Goal: Browse casually

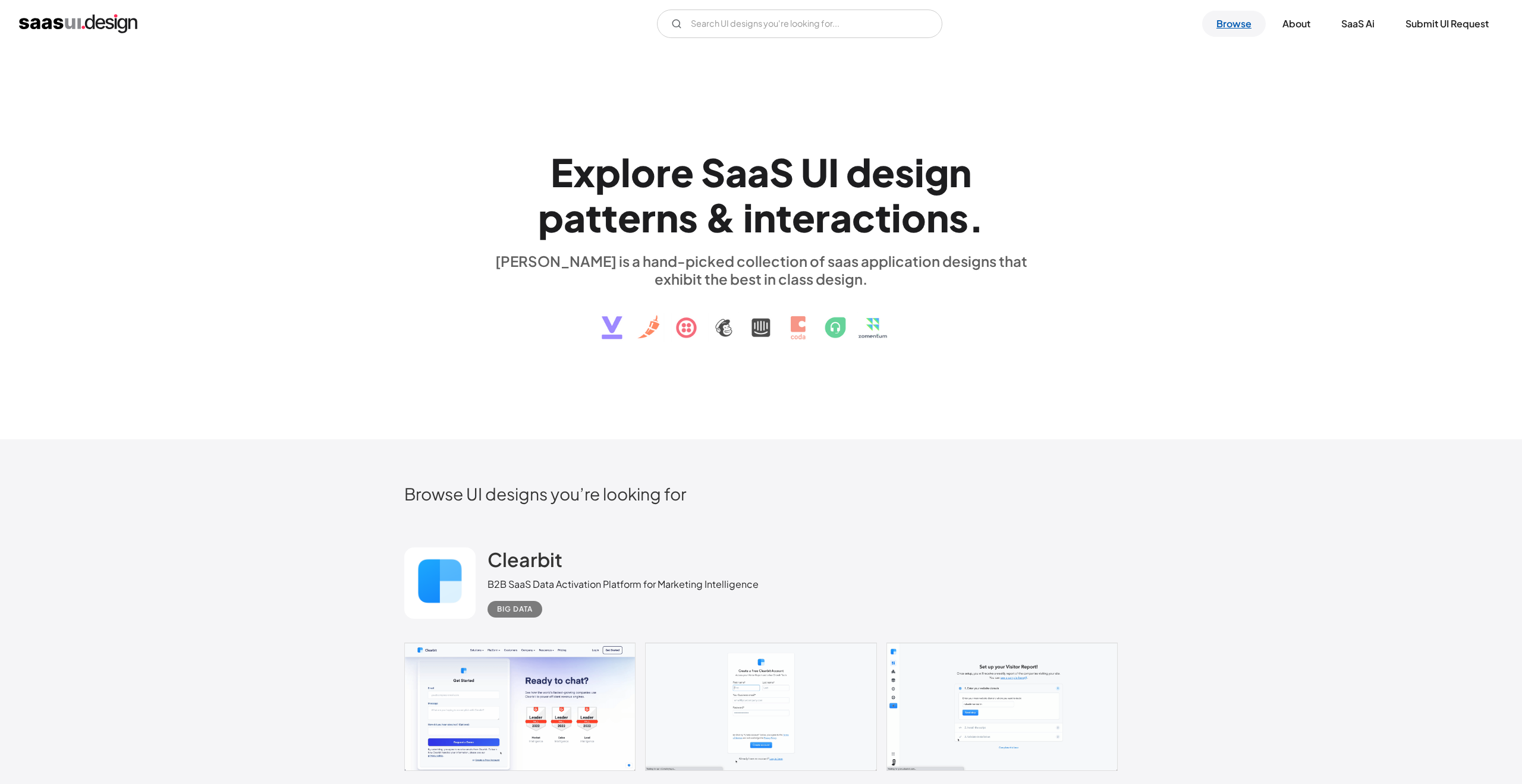
click at [1227, 26] on link "Browse" at bounding box center [1234, 24] width 64 height 26
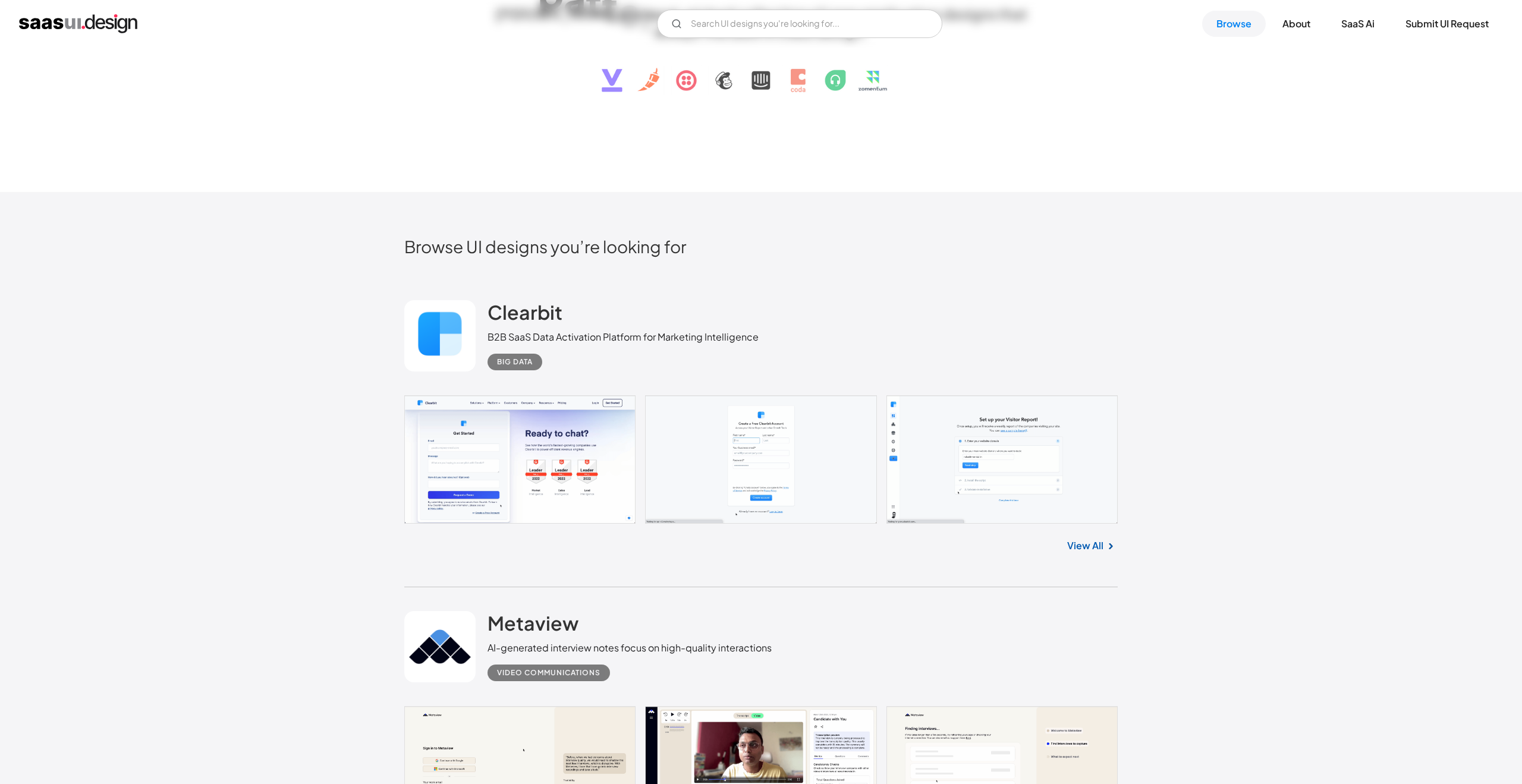
scroll to position [388, 0]
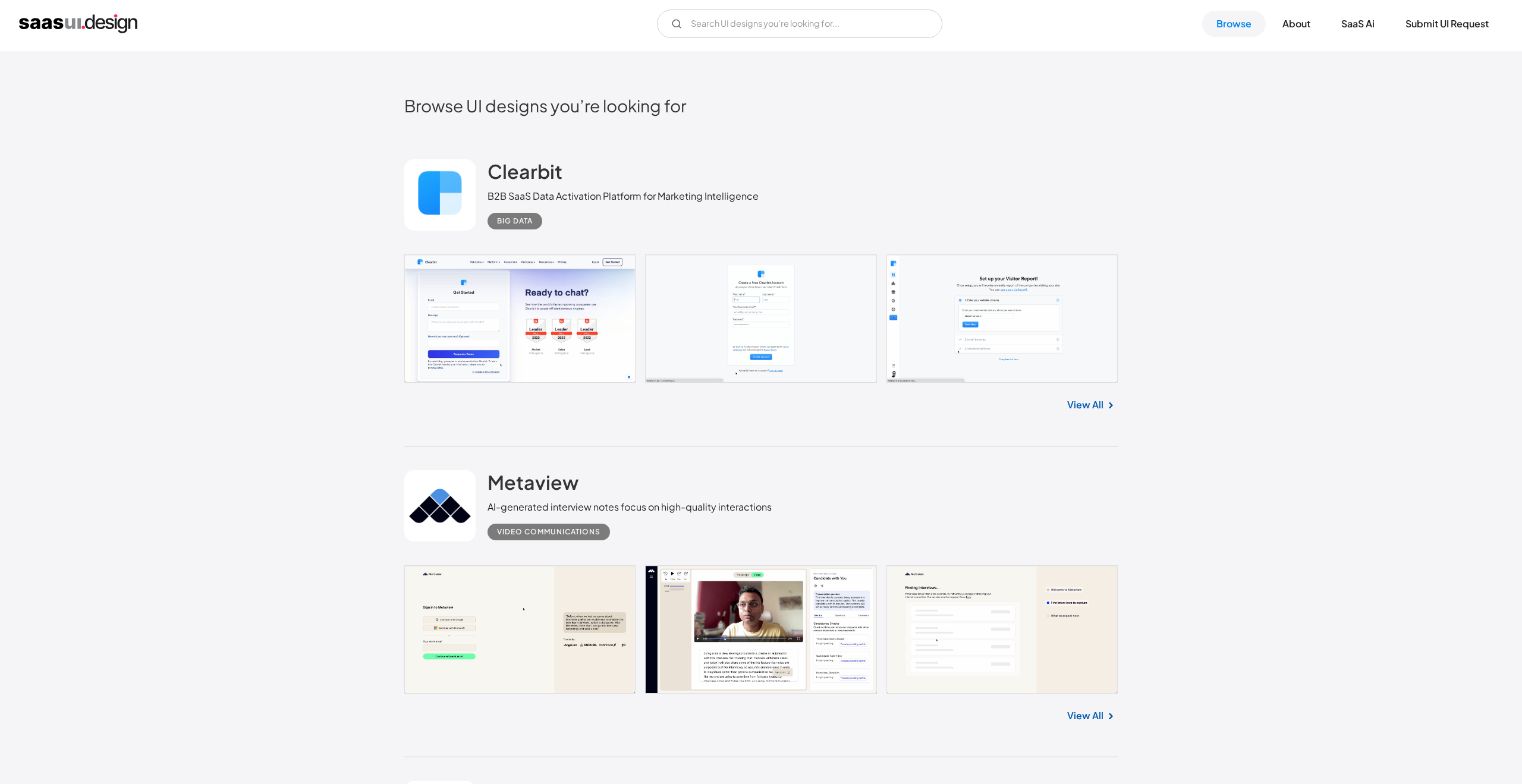
click at [545, 332] on link at bounding box center [761, 318] width 714 height 128
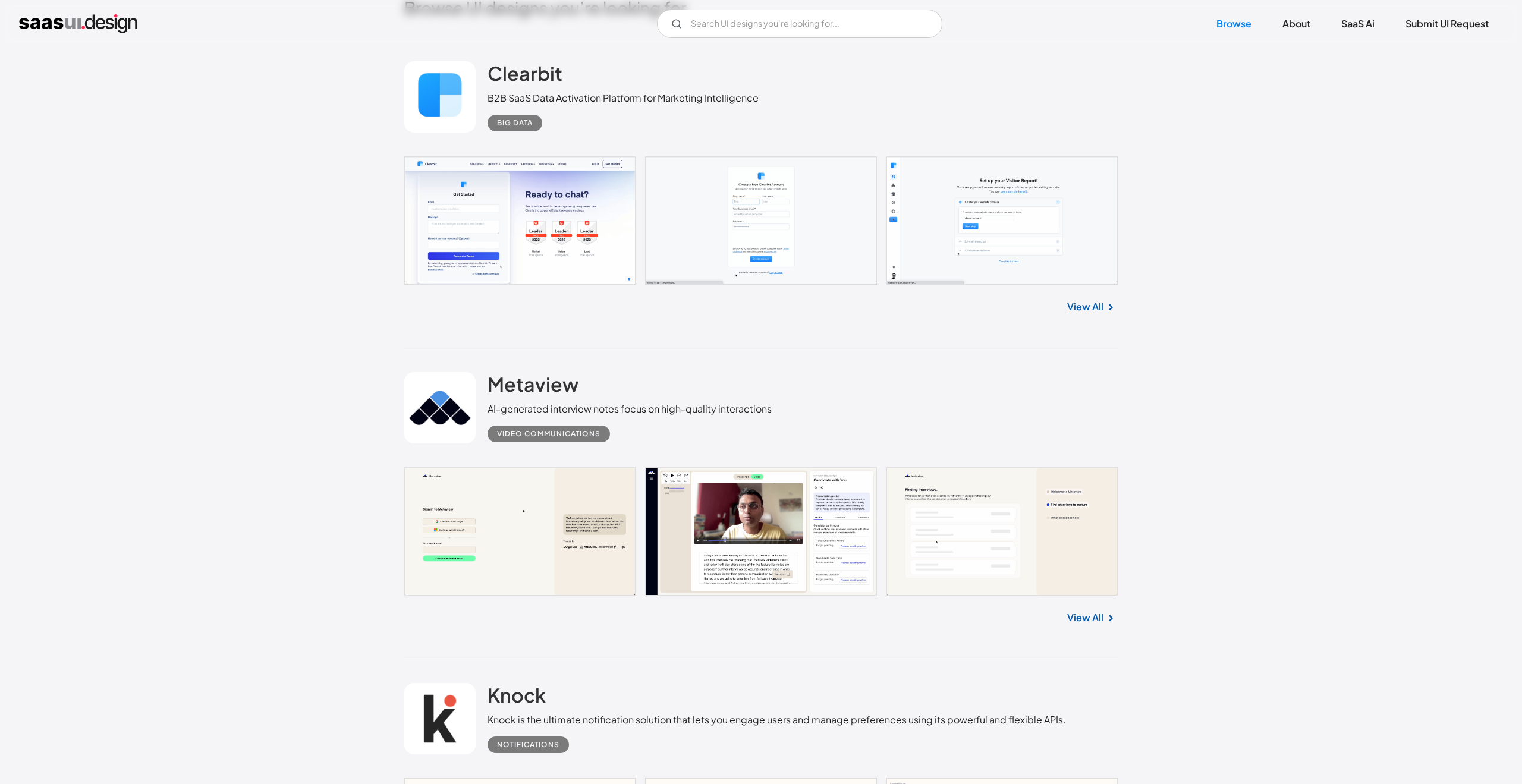
scroll to position [524, 0]
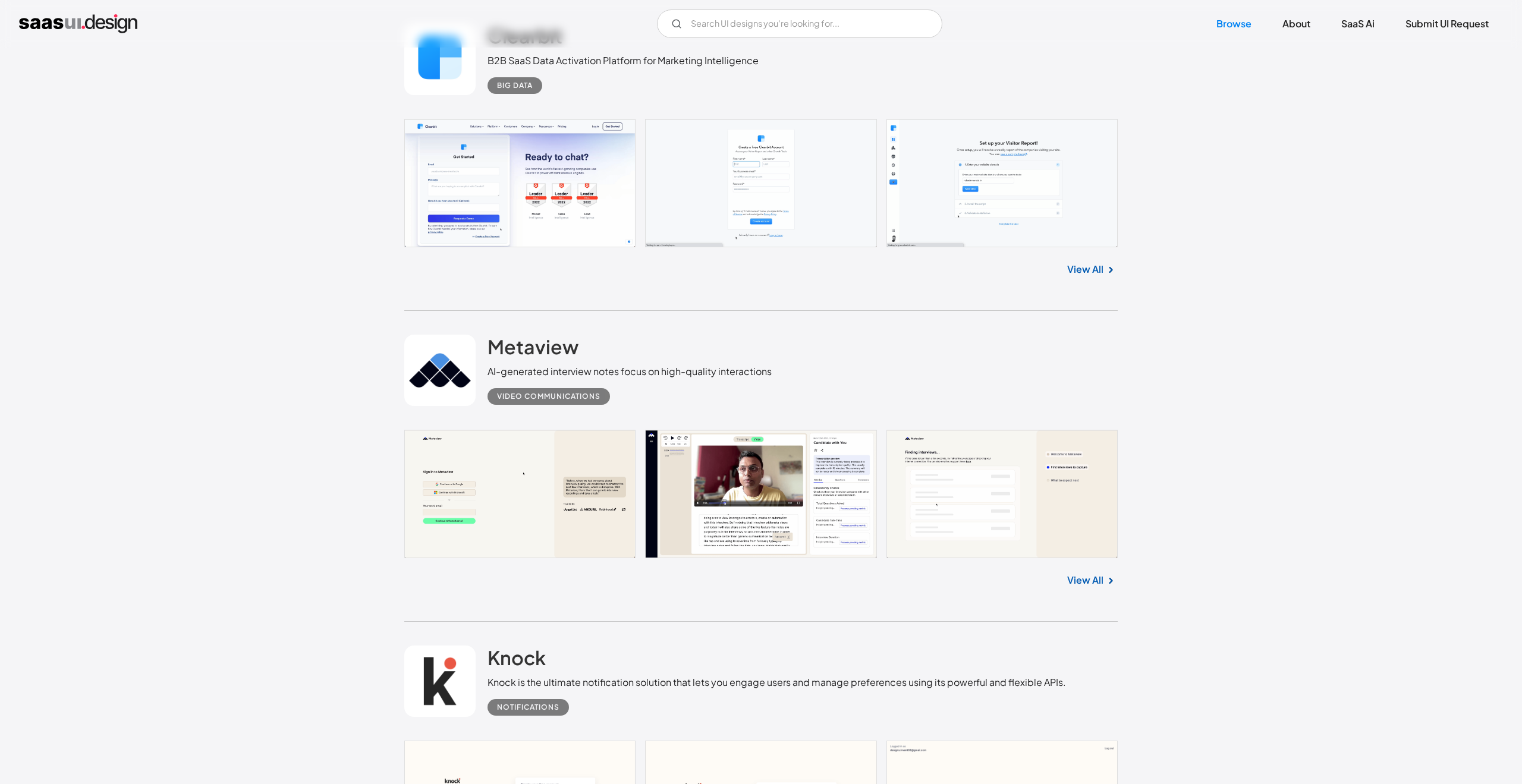
click at [572, 492] on link at bounding box center [761, 494] width 714 height 128
click at [91, 20] on img "home" at bounding box center [78, 24] width 118 height 19
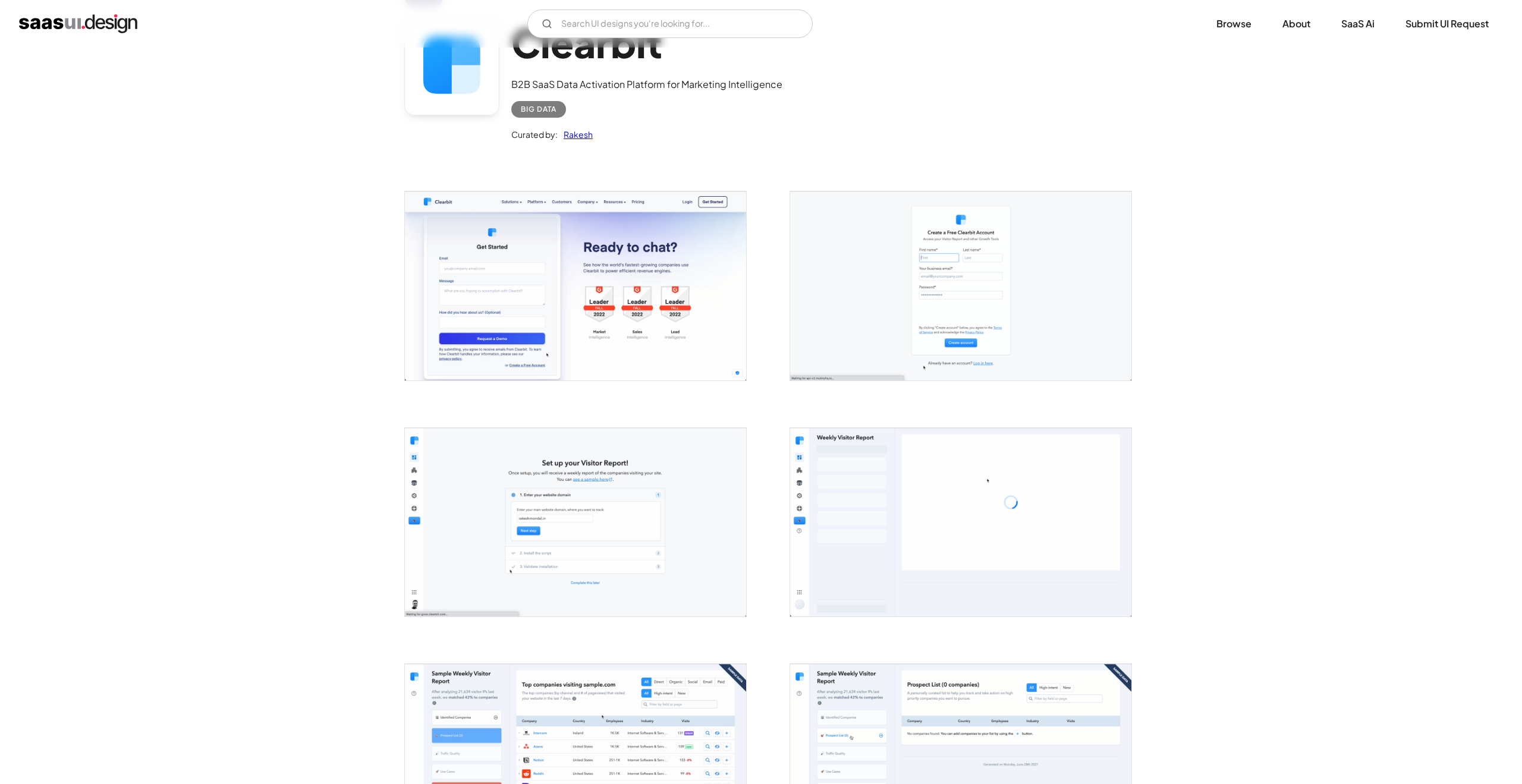
scroll to position [84, 0]
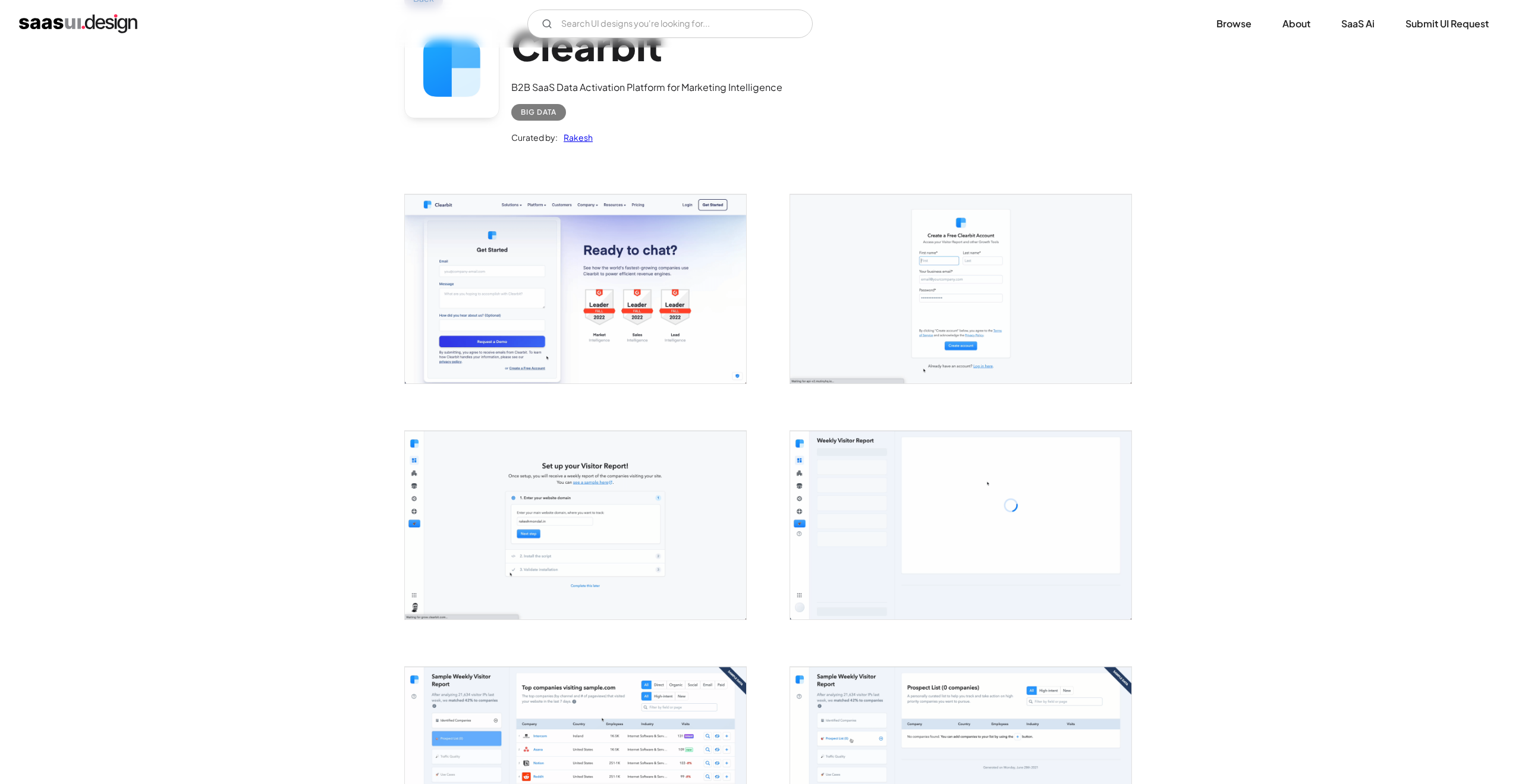
click at [596, 343] on img "open lightbox" at bounding box center [575, 288] width 341 height 188
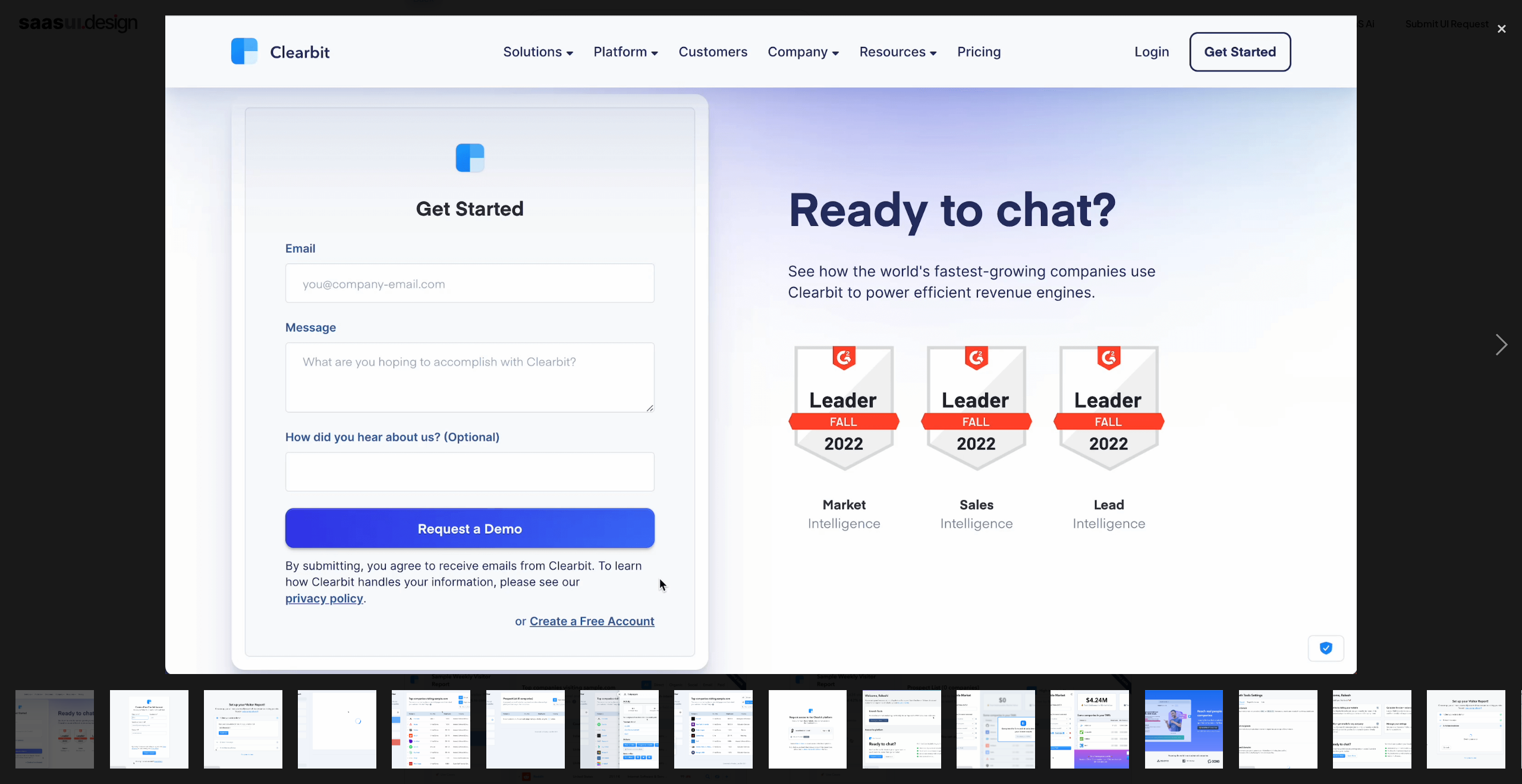
click at [815, 727] on img "show item 9 of 18" at bounding box center [807, 729] width 142 height 78
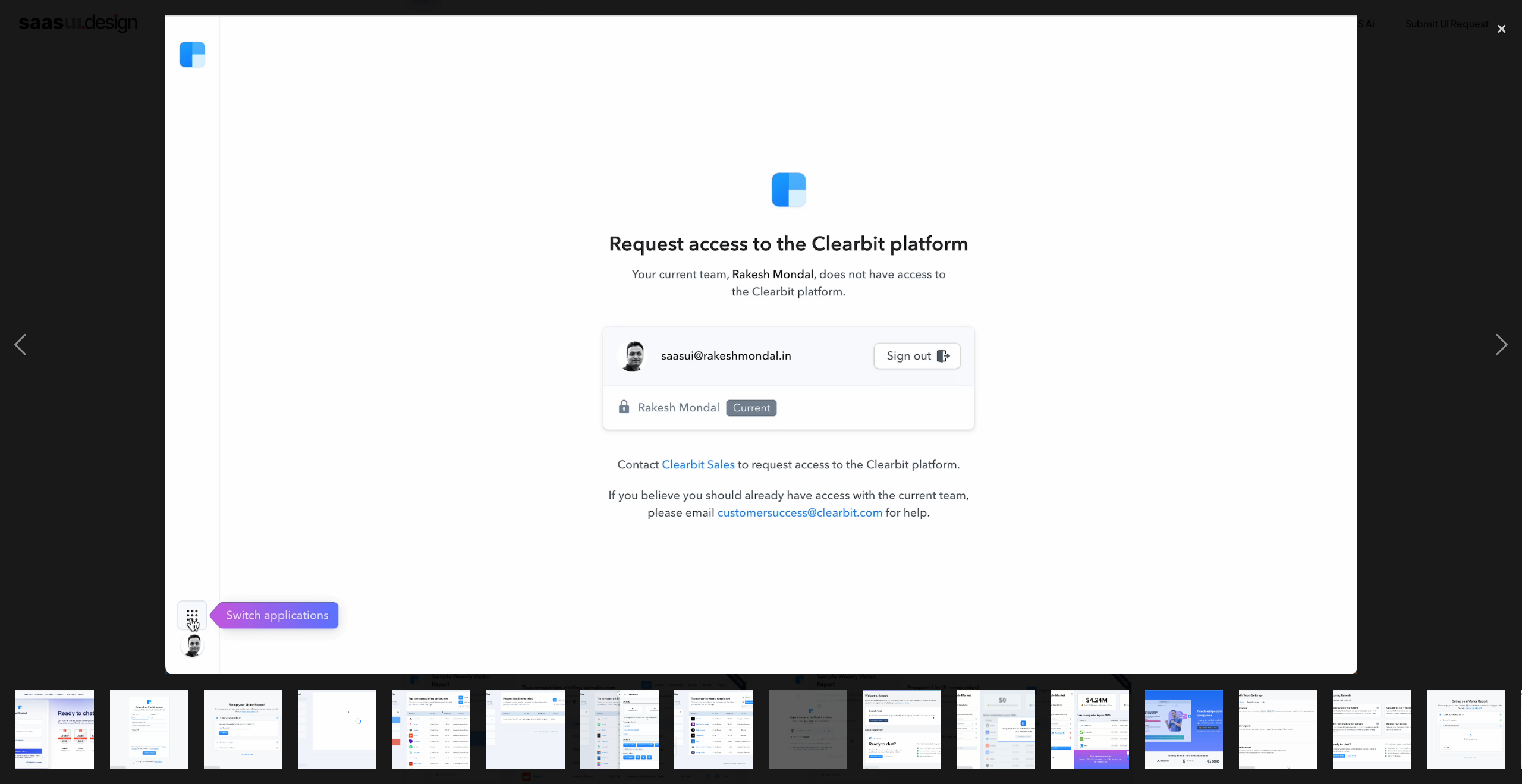
click at [863, 727] on img "show item 10 of 18" at bounding box center [901, 729] width 142 height 78
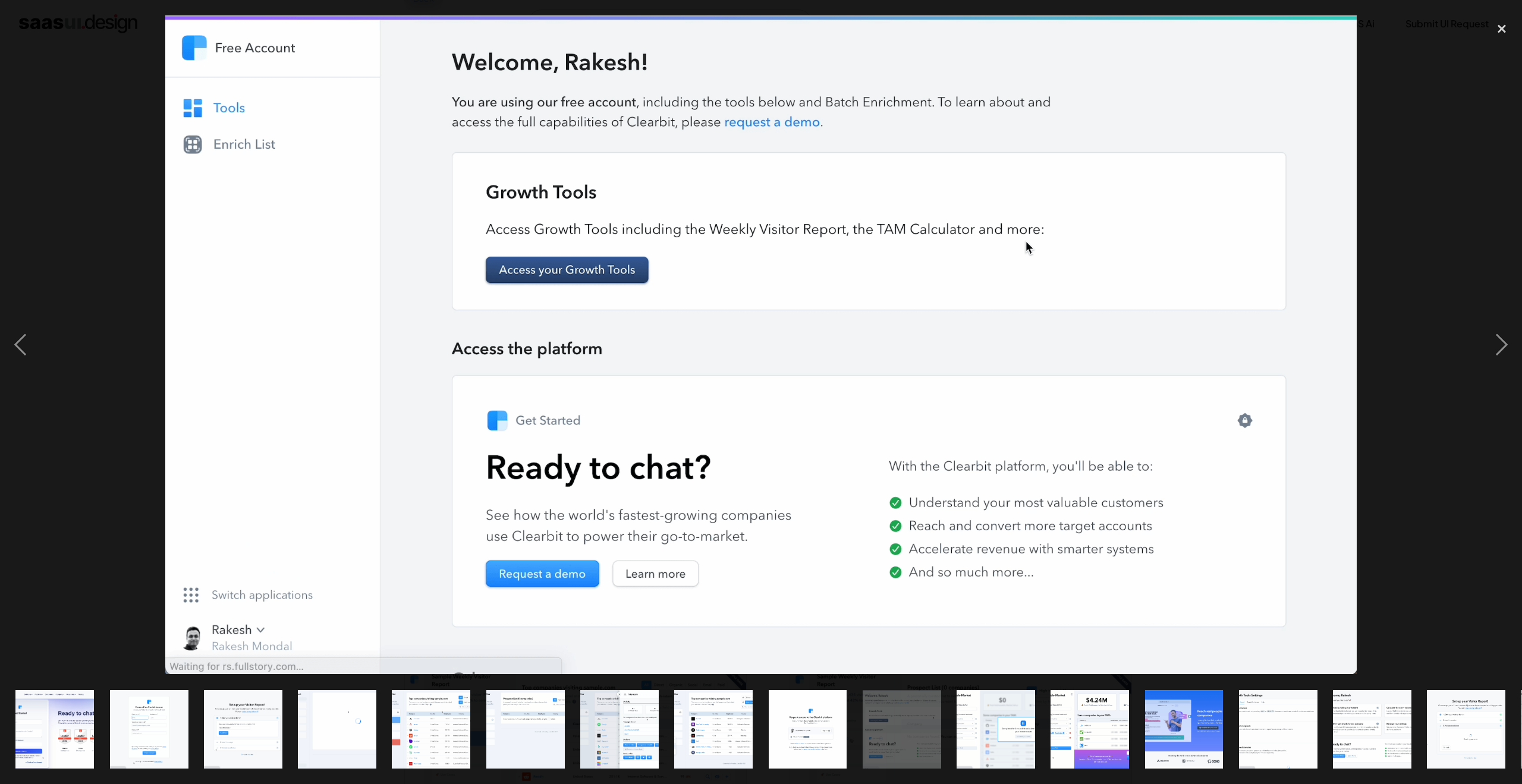
click at [797, 724] on img "show item 9 of 18" at bounding box center [807, 729] width 142 height 78
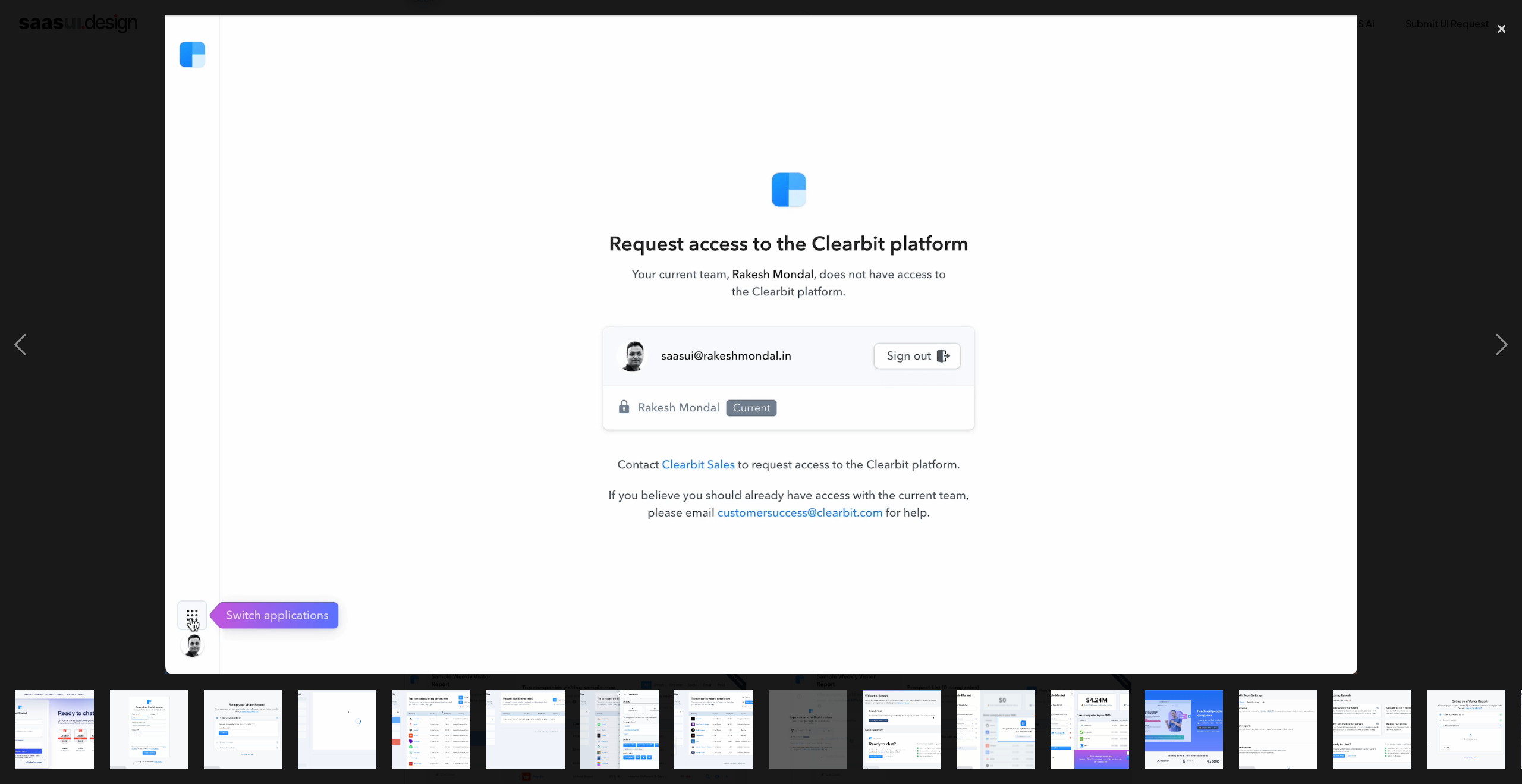
click at [884, 726] on img "show item 10 of 18" at bounding box center [901, 729] width 142 height 78
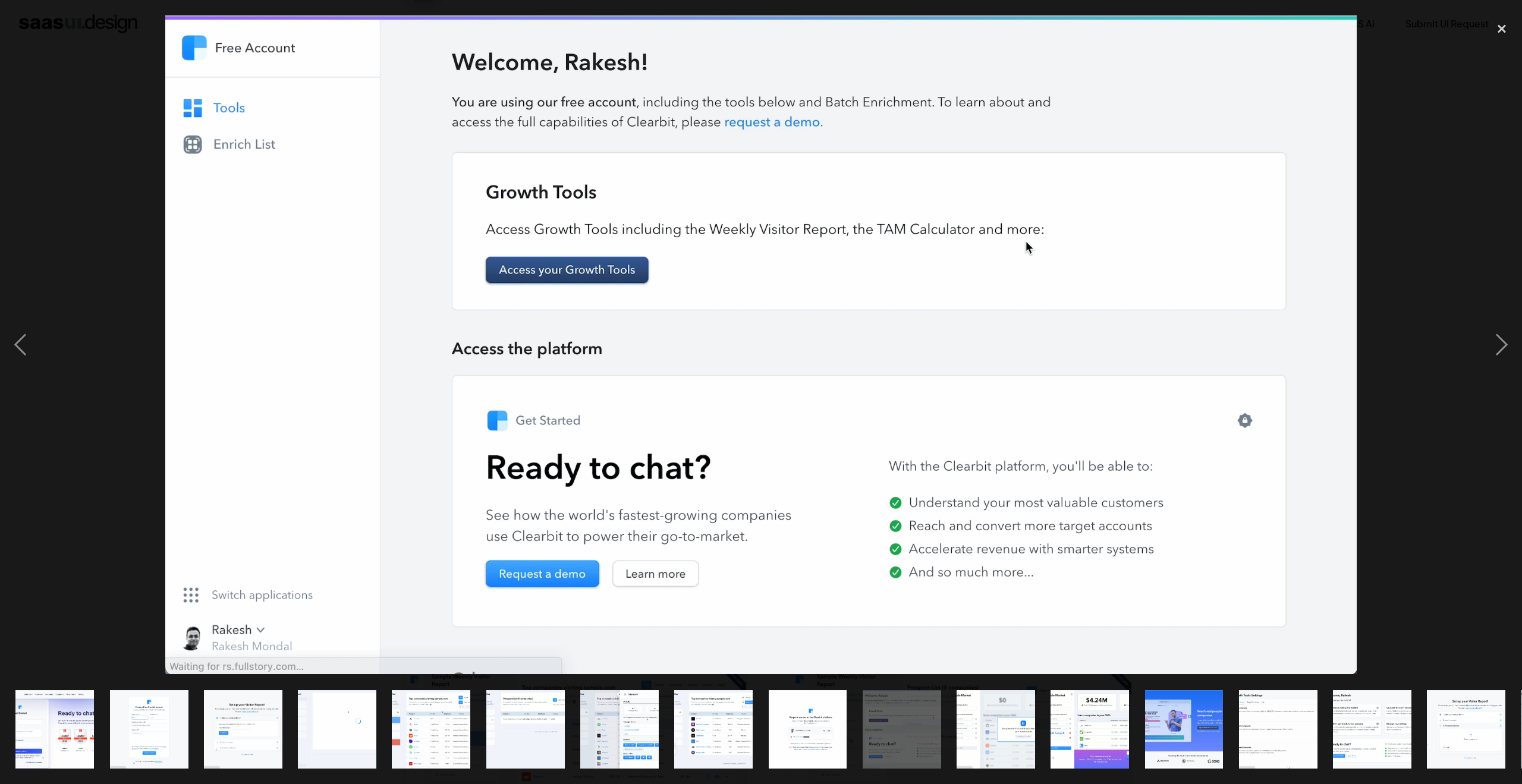
click at [966, 729] on img "show item 11 of 18" at bounding box center [996, 729] width 142 height 78
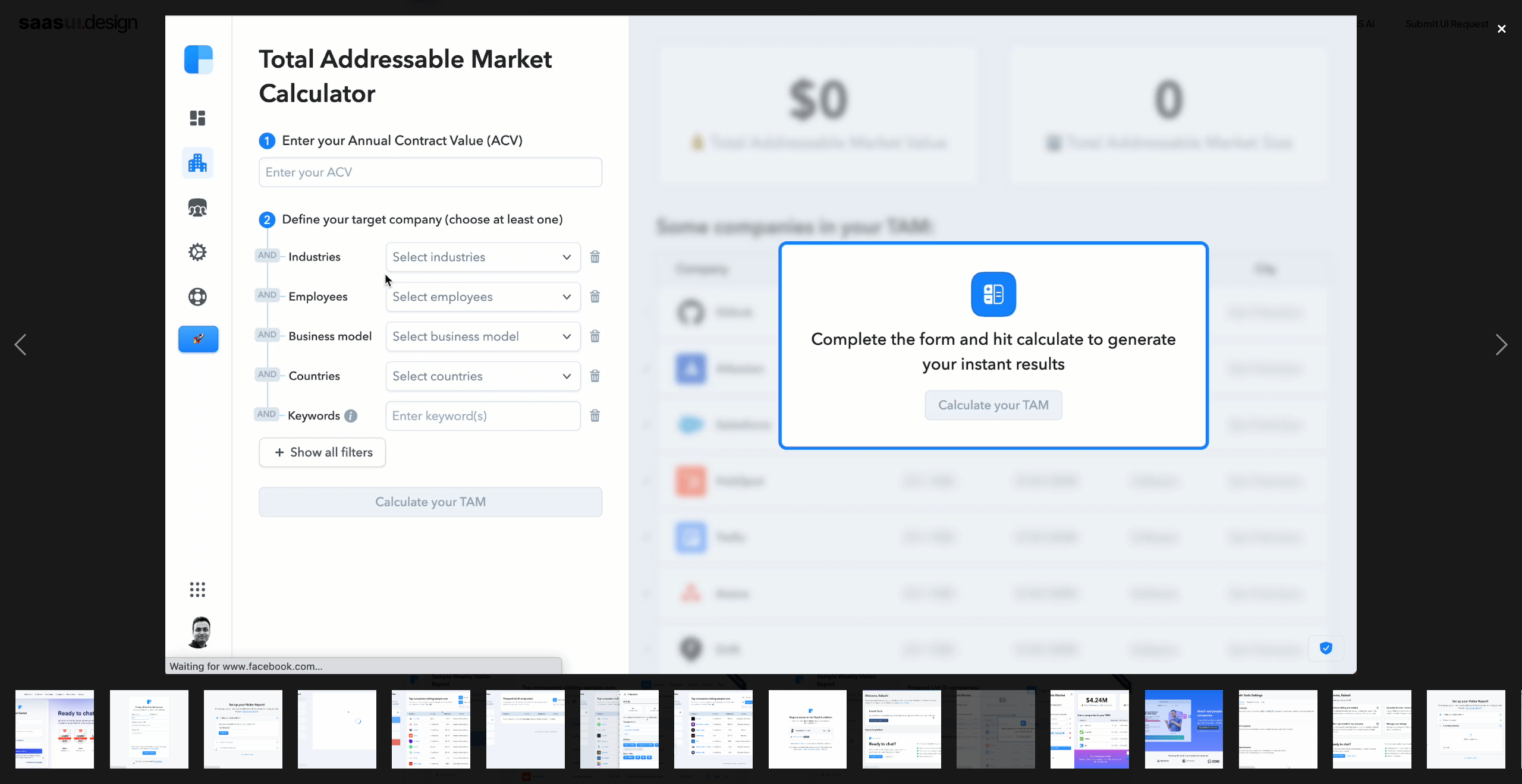
click at [1499, 34] on div "close lightbox" at bounding box center [1501, 29] width 41 height 26
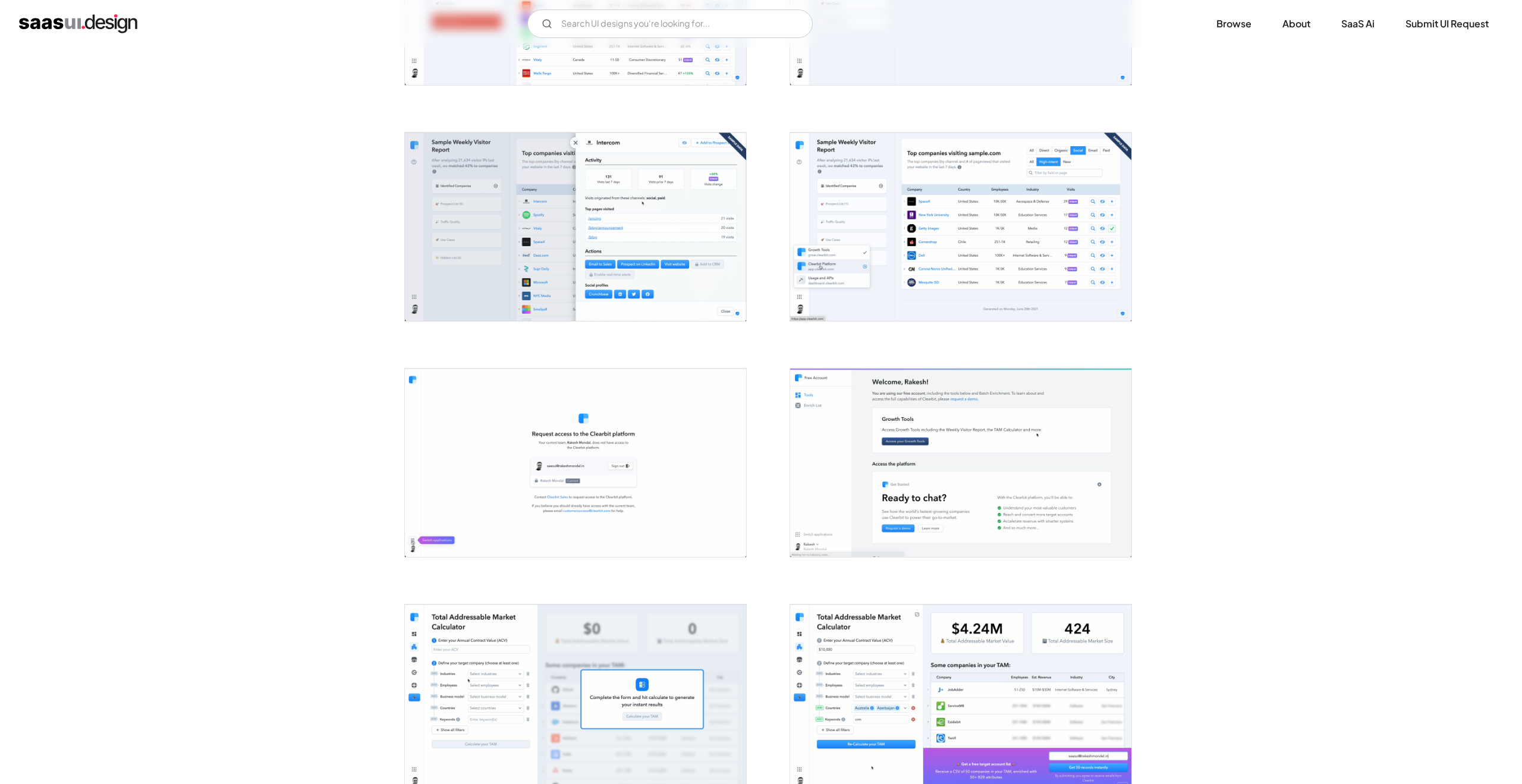
scroll to position [855, 0]
click at [683, 272] on img "open lightbox" at bounding box center [575, 225] width 341 height 188
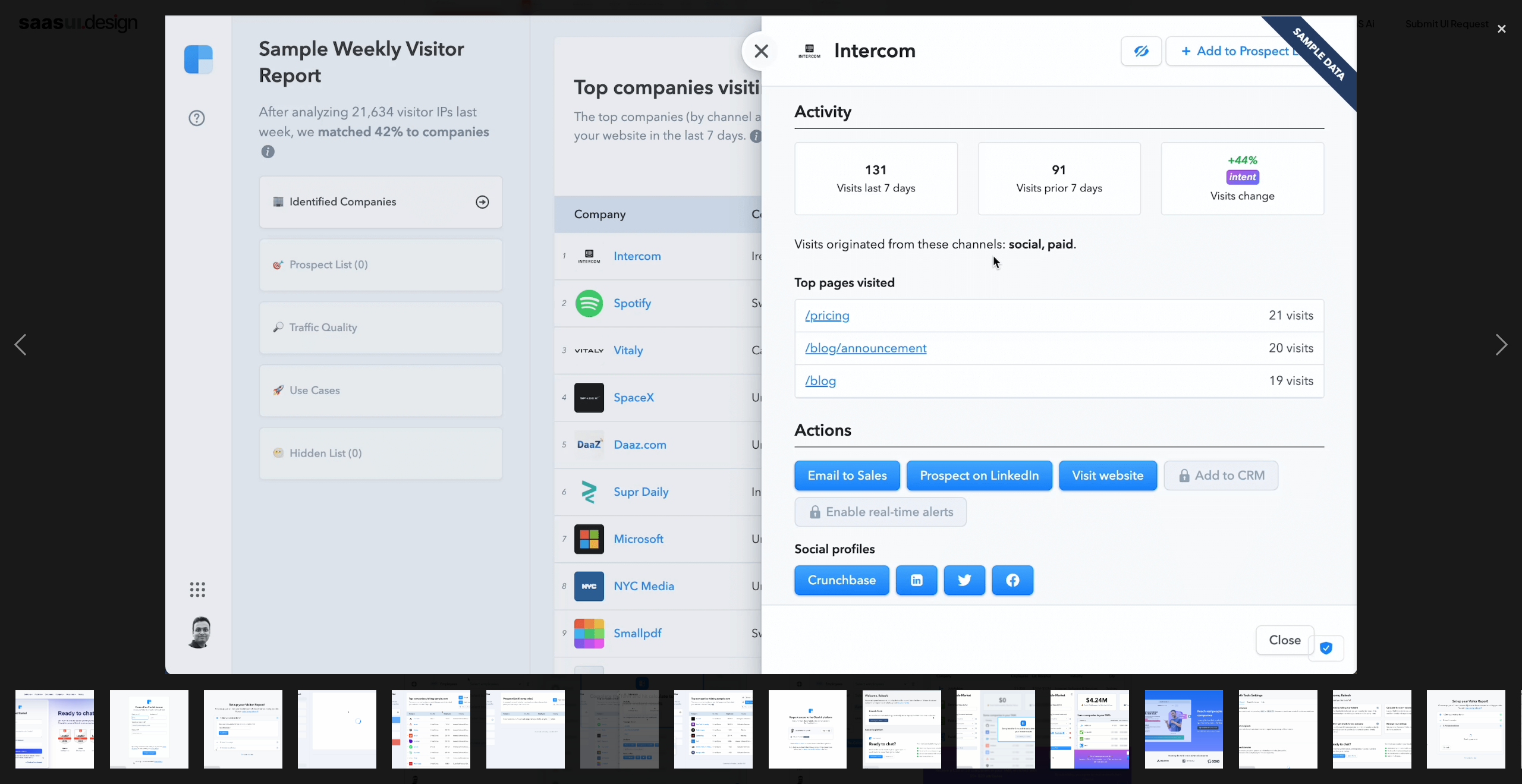
click at [1331, 60] on img at bounding box center [761, 345] width 1192 height 658
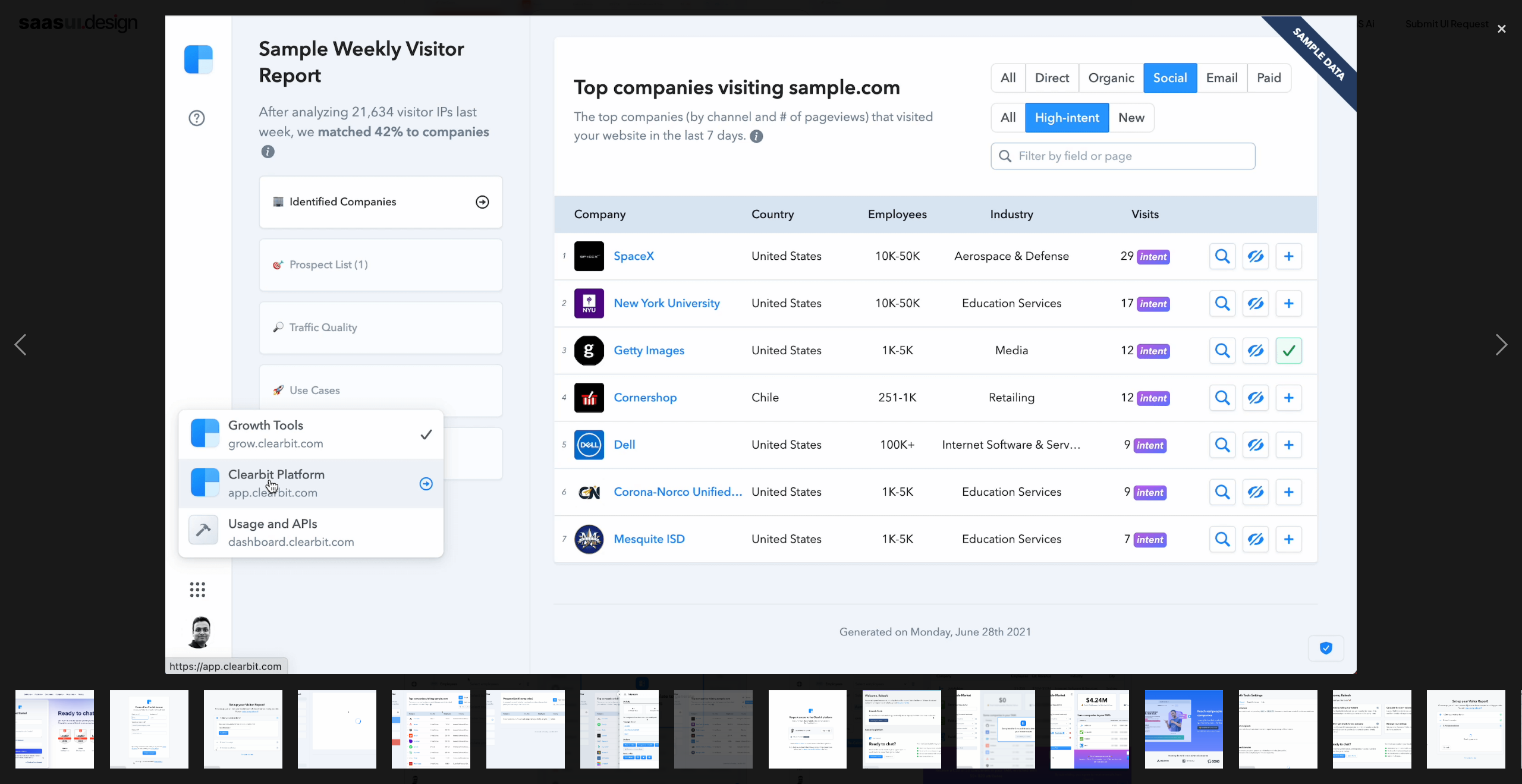
click at [1197, 354] on img at bounding box center [761, 345] width 1192 height 658
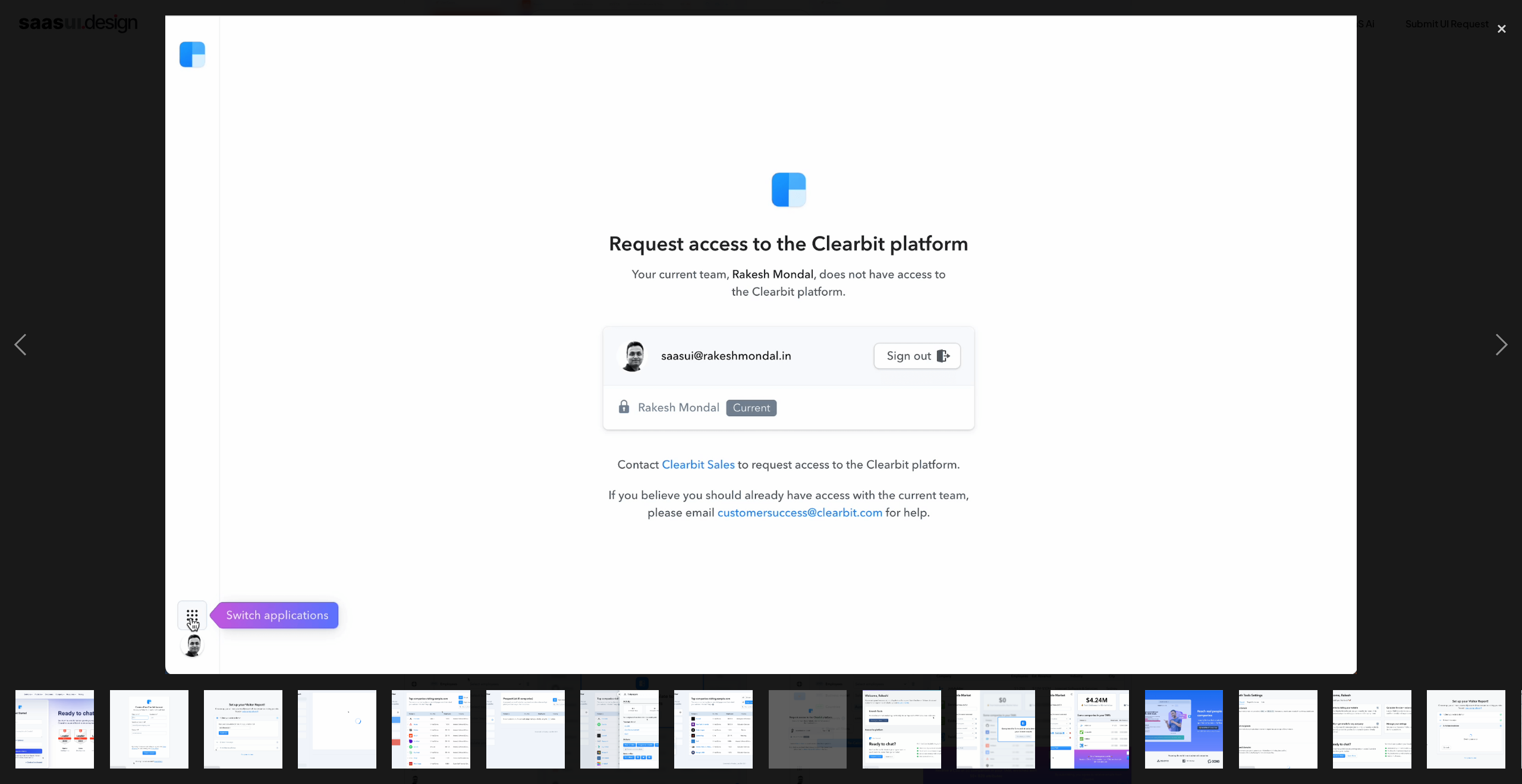
click at [1197, 354] on img at bounding box center [761, 345] width 1192 height 658
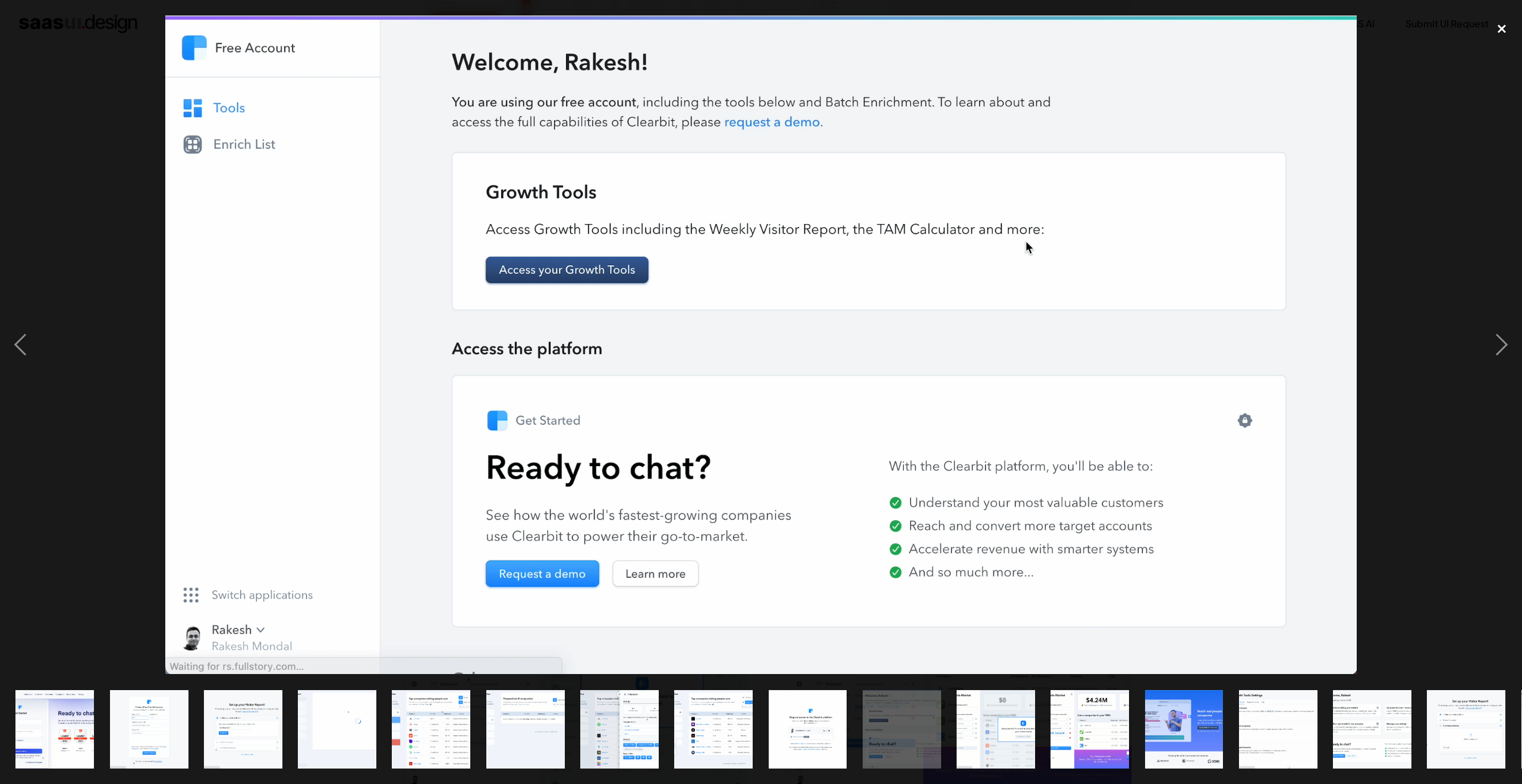
click at [1501, 29] on div "close lightbox" at bounding box center [1501, 29] width 41 height 26
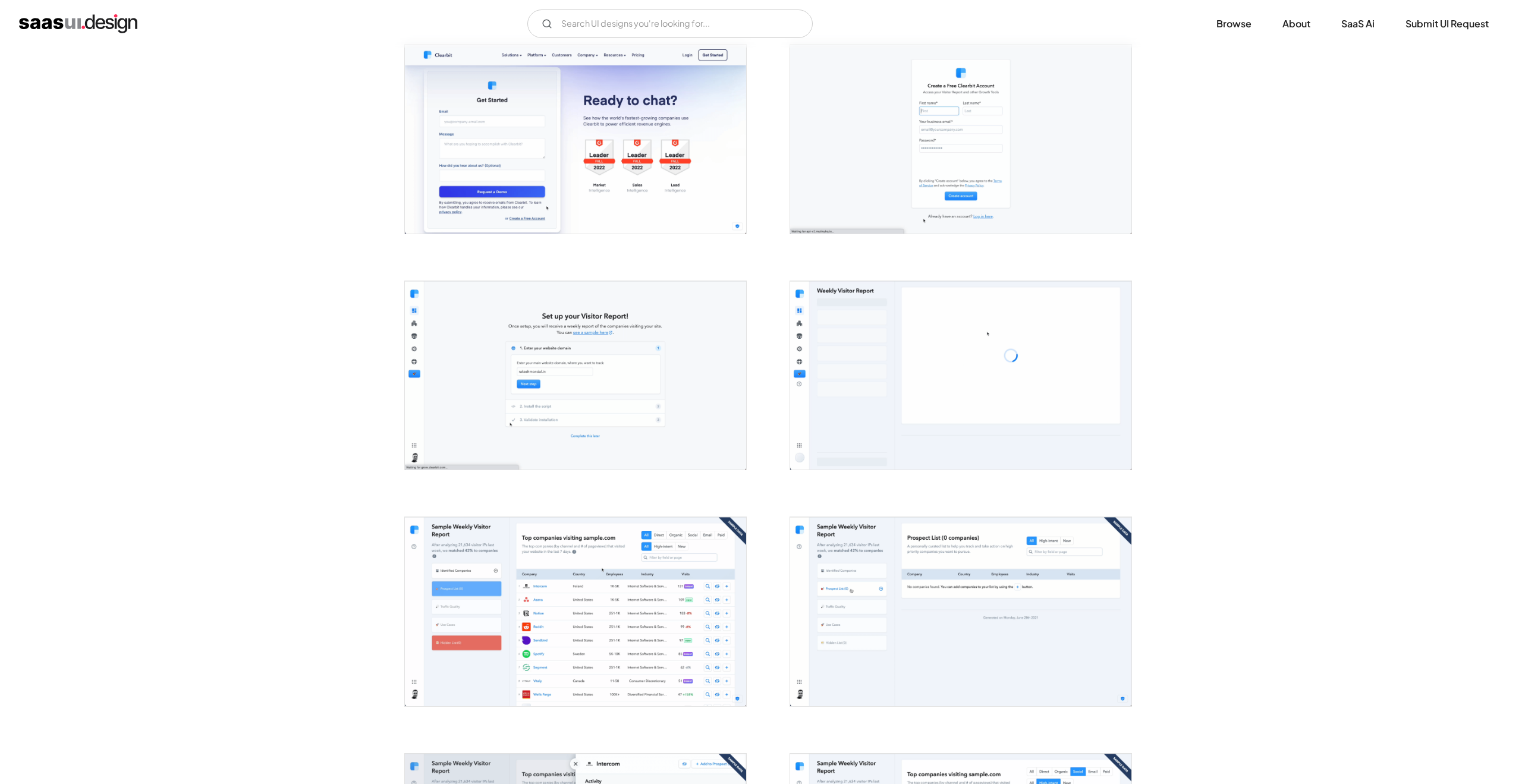
scroll to position [0, 0]
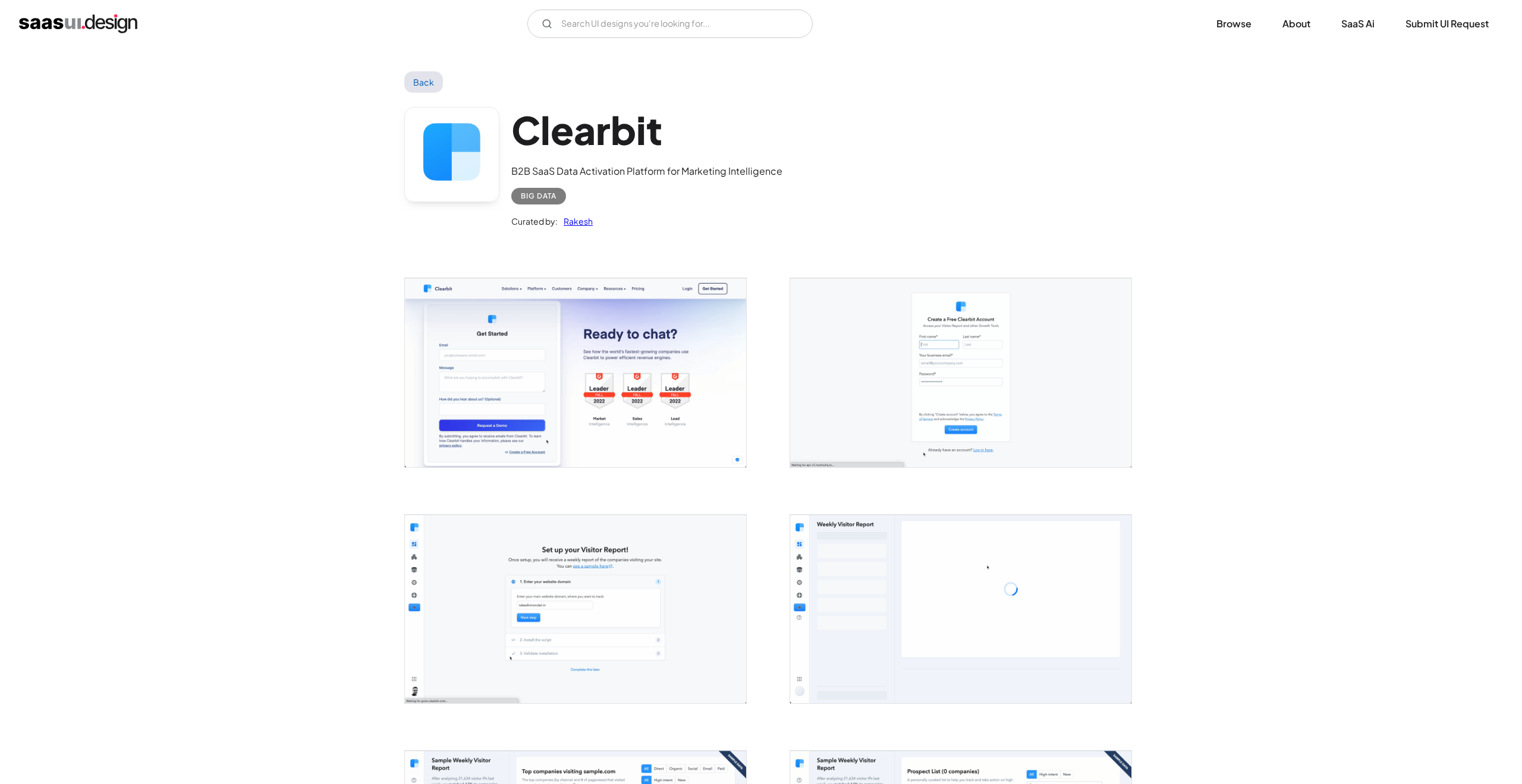
click at [435, 78] on link "Back" at bounding box center [424, 82] width 38 height 21
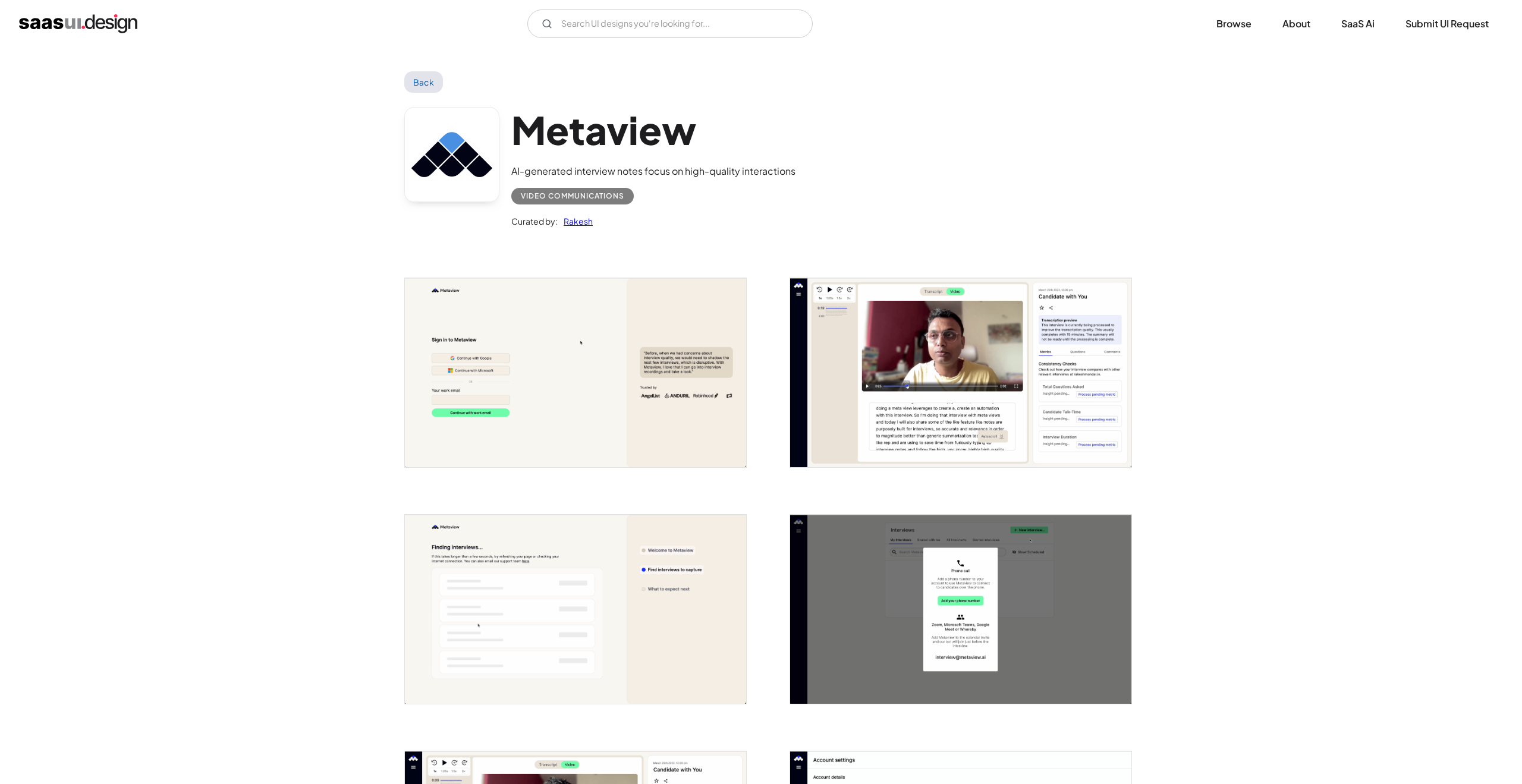
click at [670, 407] on img "open lightbox" at bounding box center [575, 372] width 341 height 189
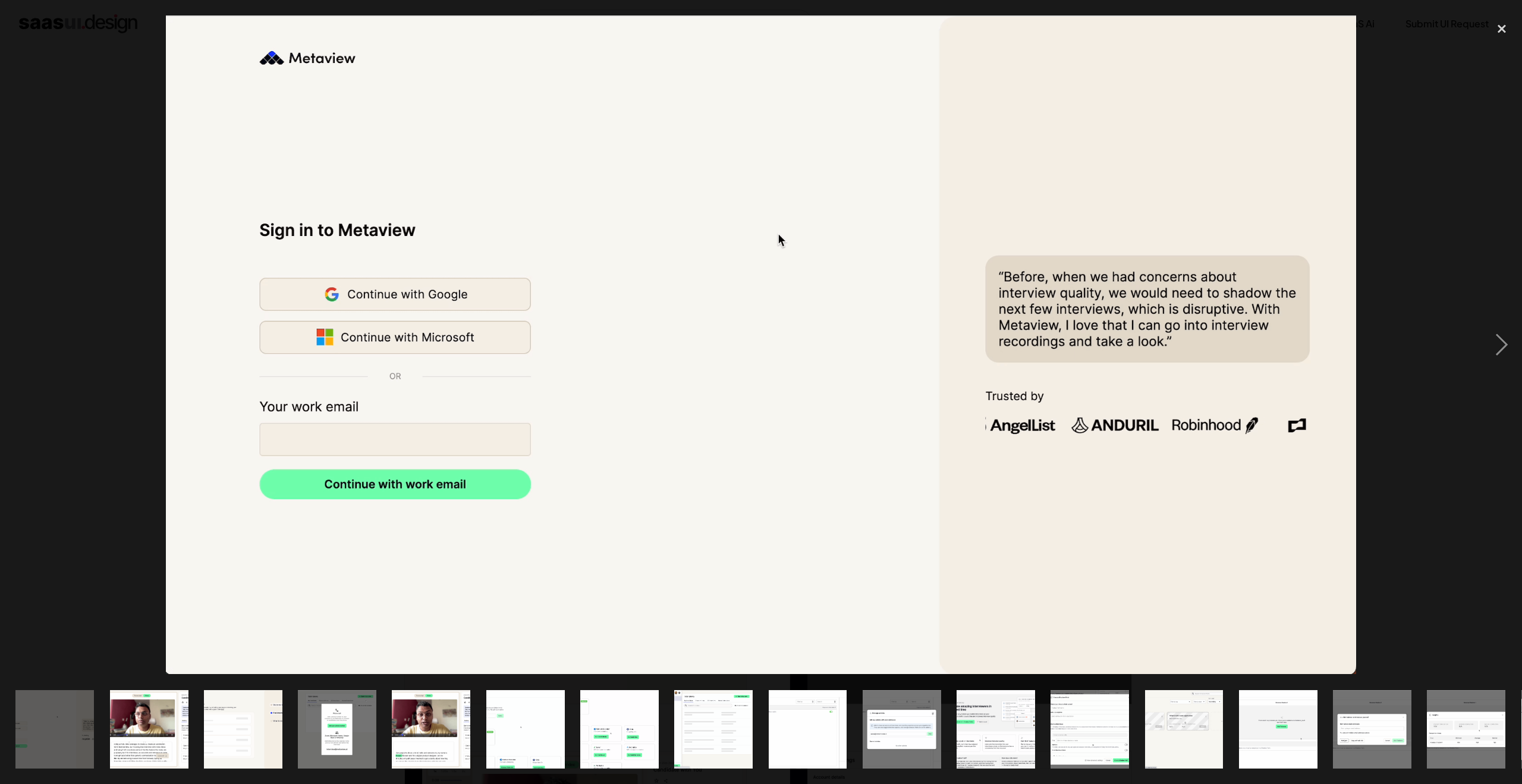
click at [1214, 478] on img at bounding box center [760, 345] width 1190 height 658
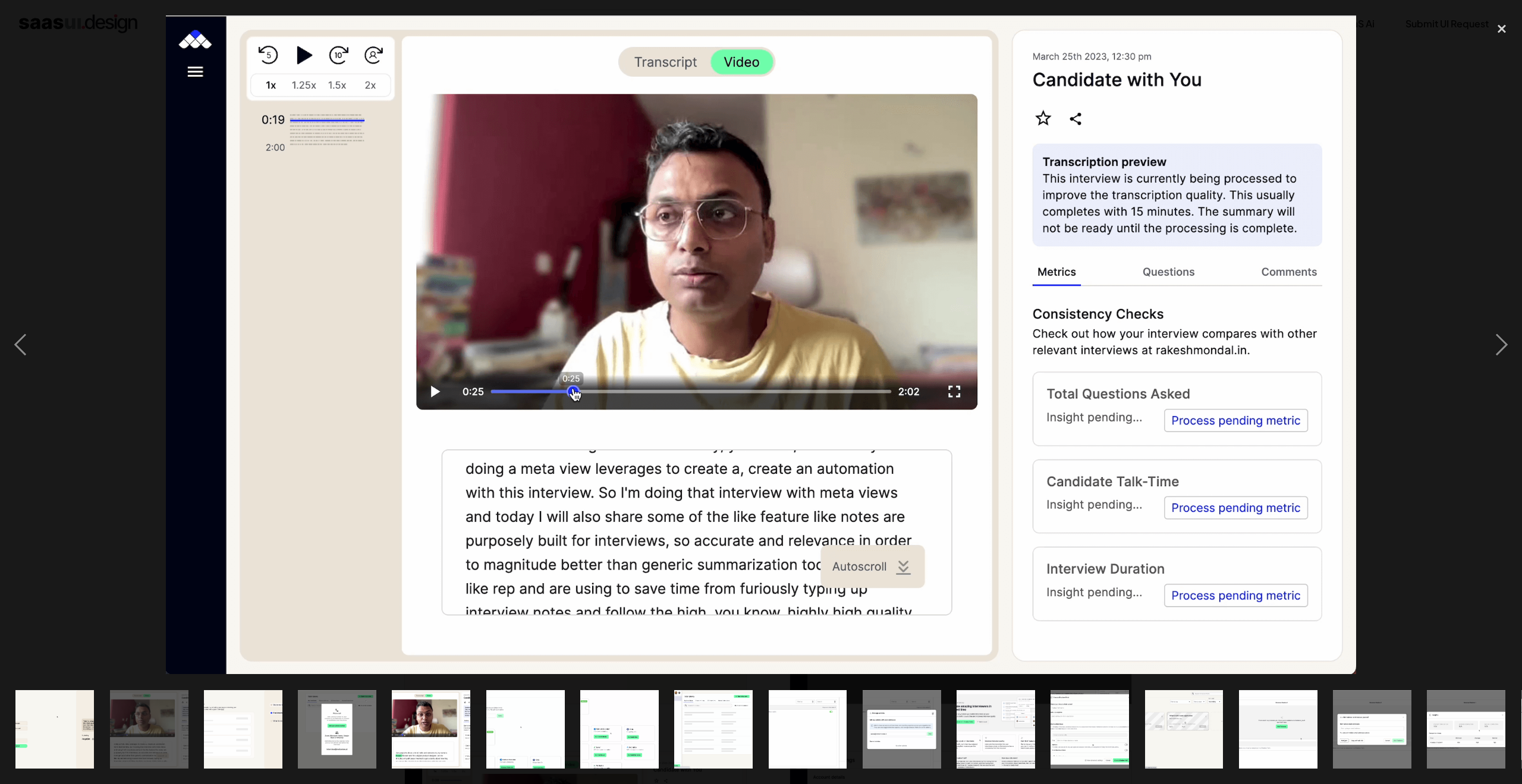
click at [1122, 400] on img at bounding box center [760, 345] width 1190 height 658
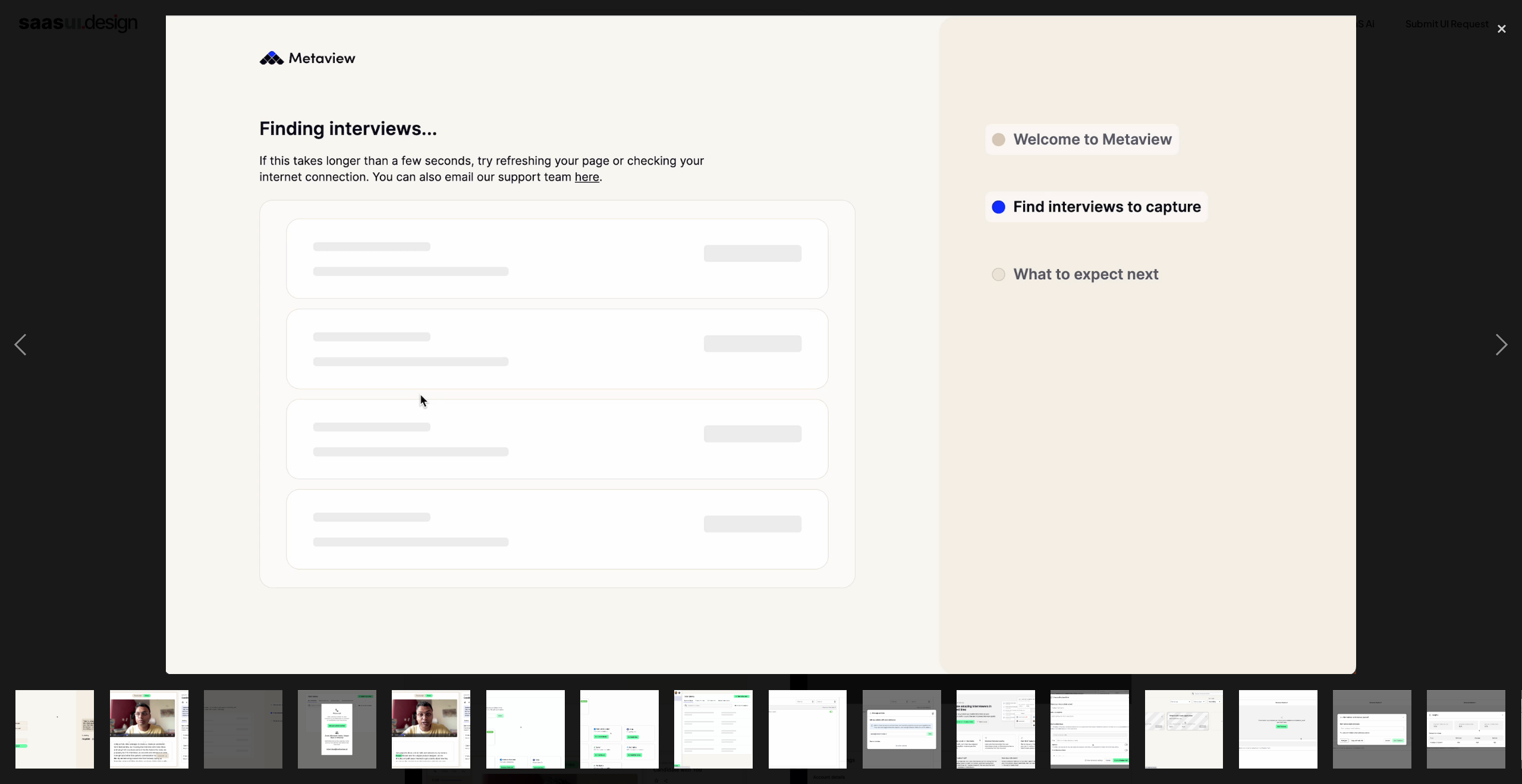
click at [1122, 400] on img at bounding box center [760, 345] width 1190 height 658
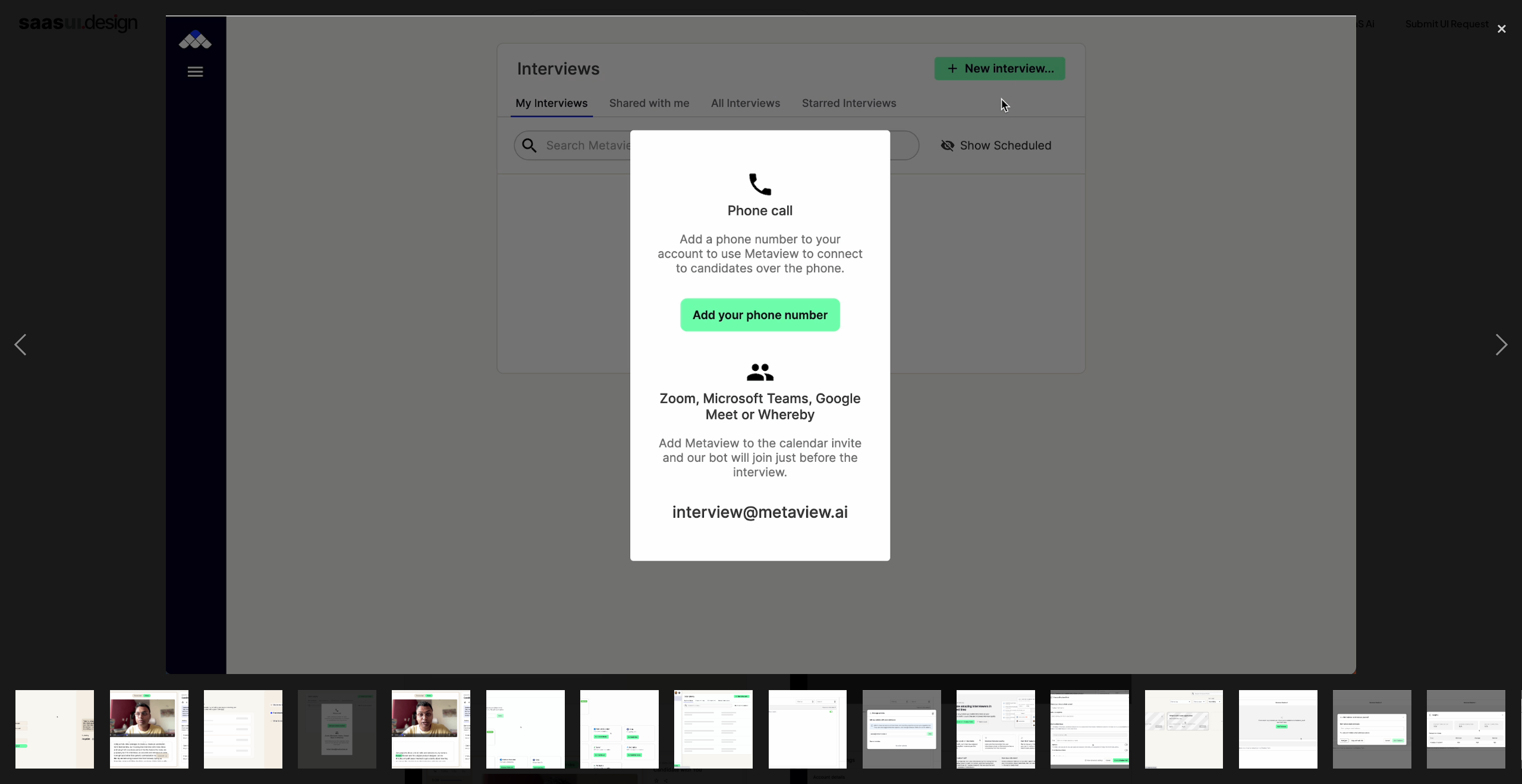
click at [1122, 400] on img at bounding box center [760, 345] width 1190 height 658
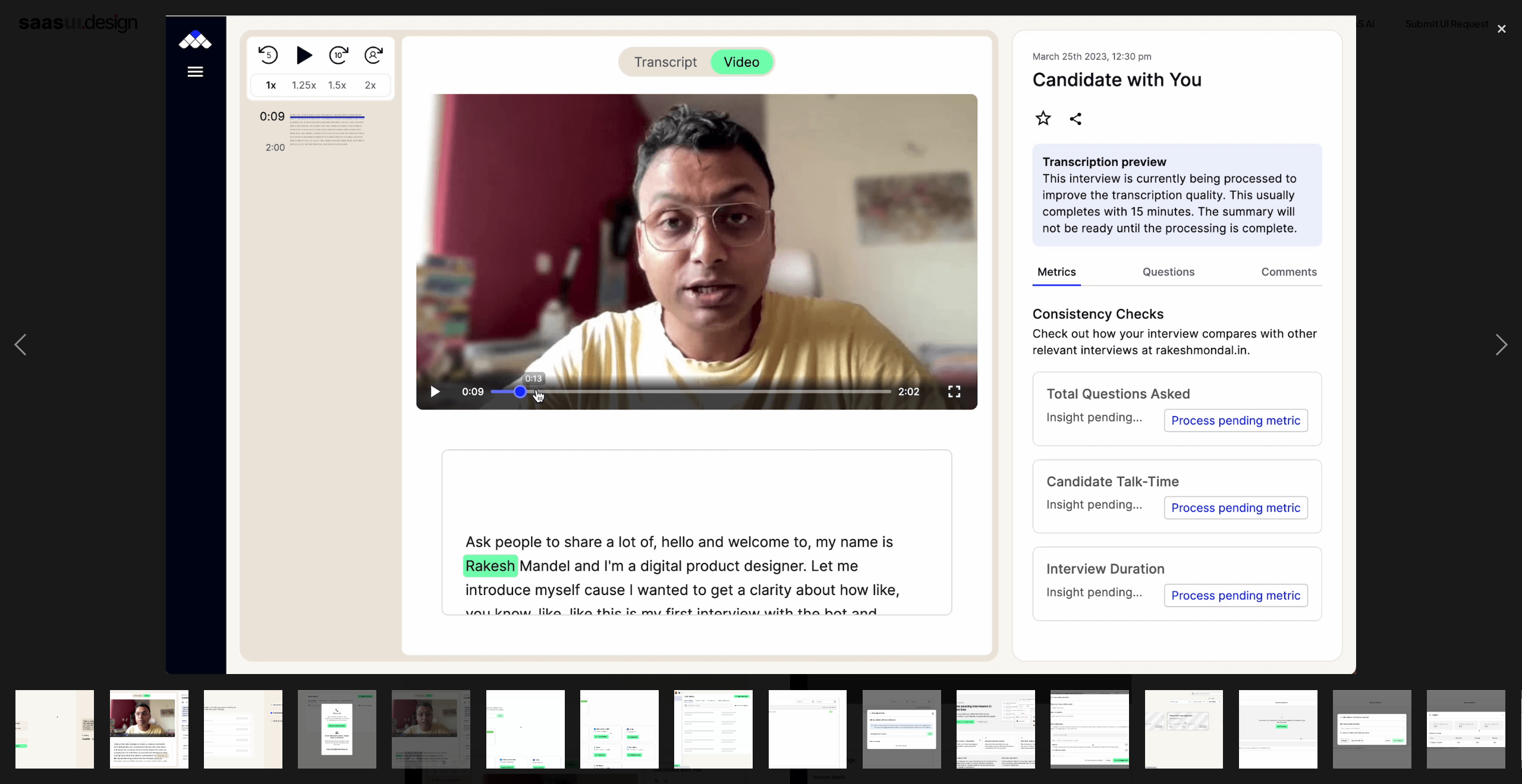
click at [1368, 356] on div at bounding box center [761, 345] width 1522 height 658
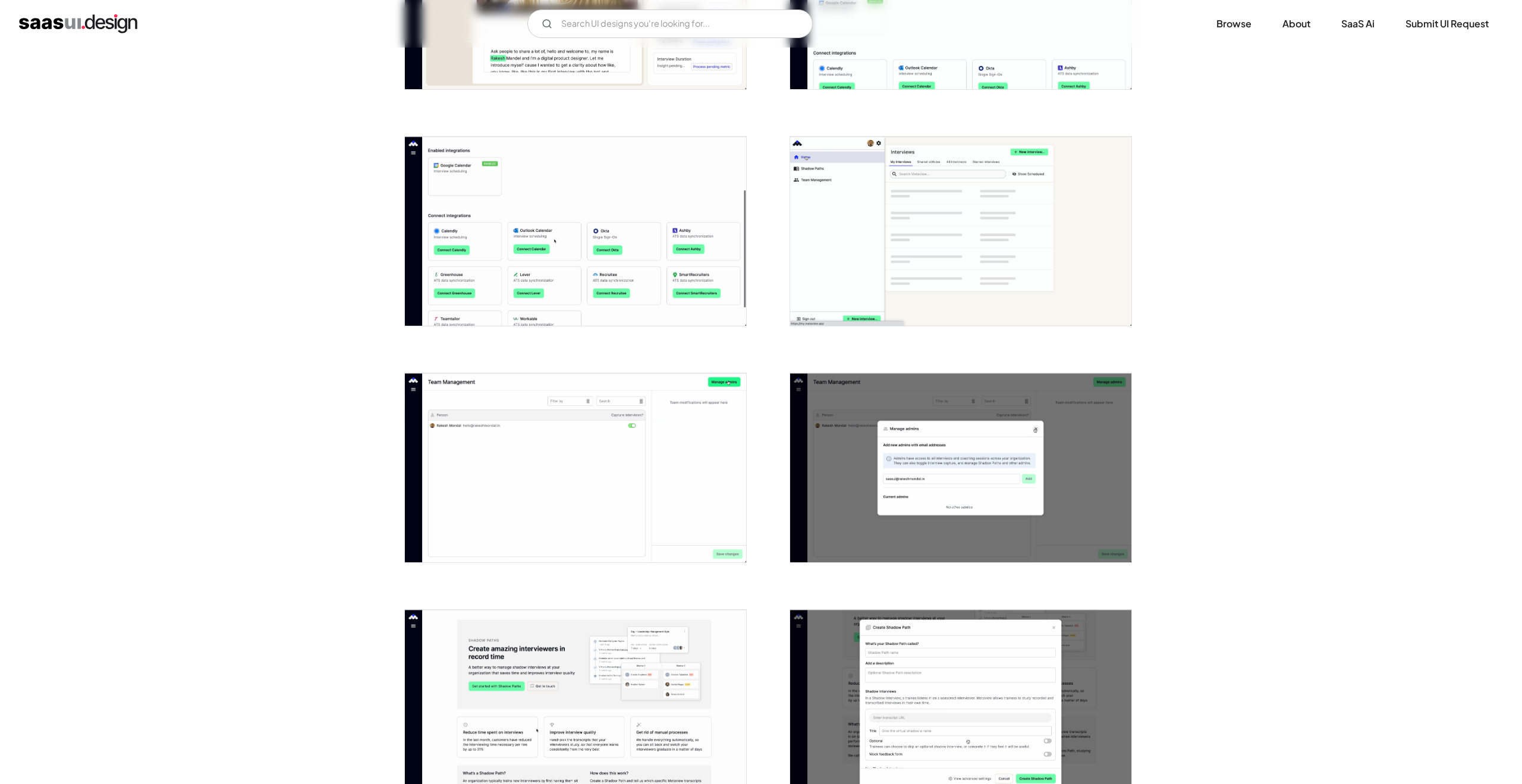
scroll to position [724, 0]
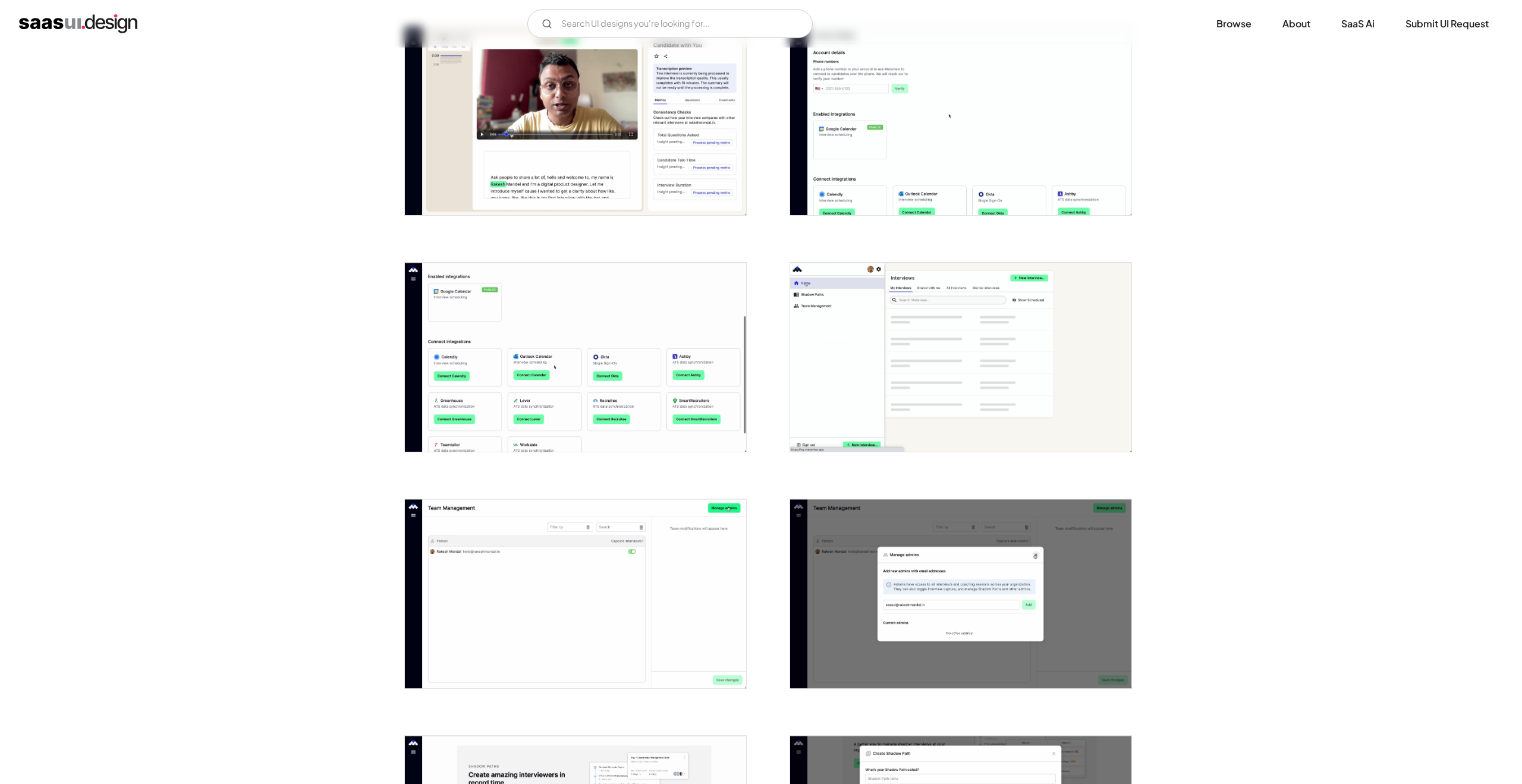
click at [657, 377] on img "open lightbox" at bounding box center [575, 357] width 341 height 189
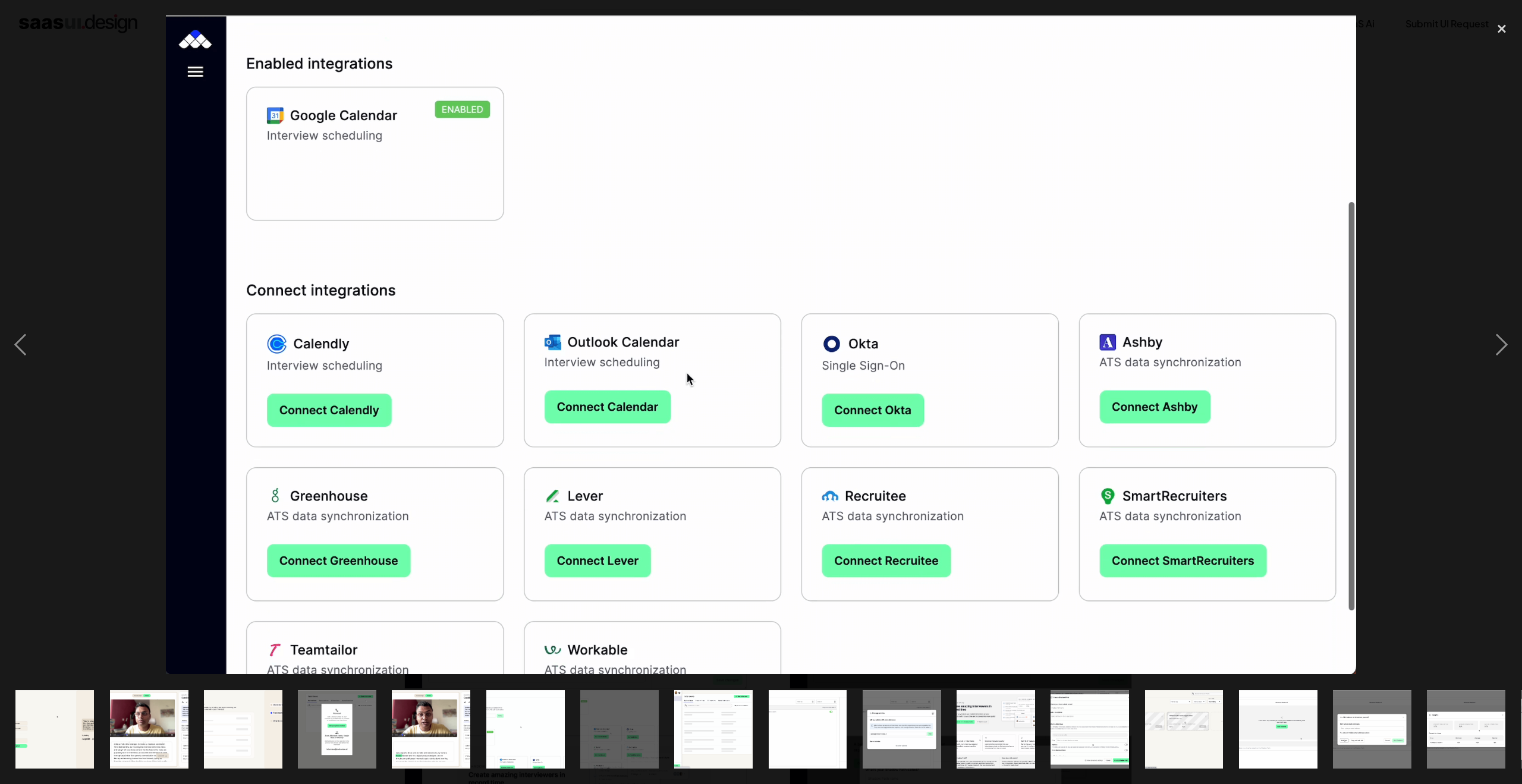
click at [773, 336] on img at bounding box center [760, 345] width 1190 height 658
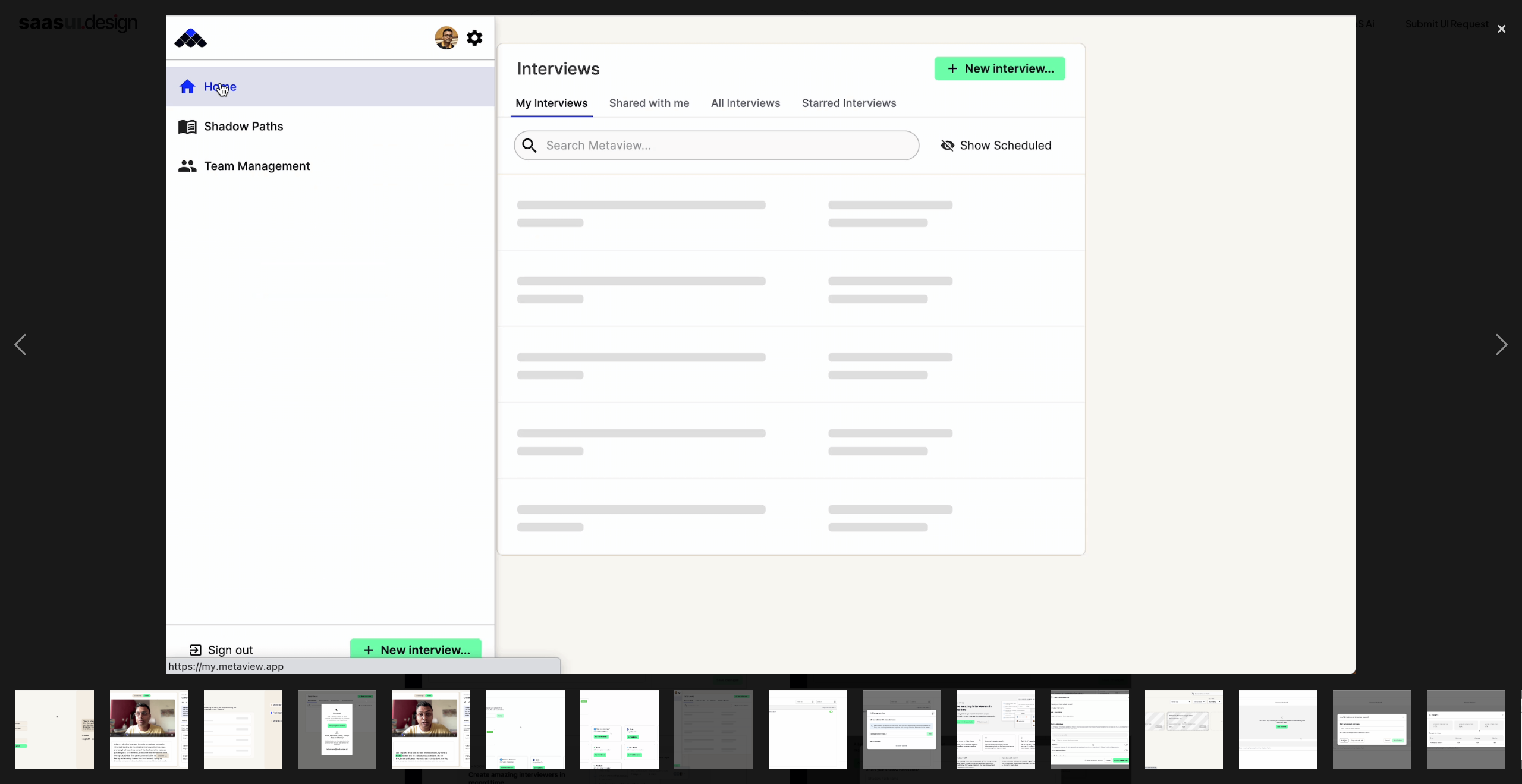
click at [576, 473] on img at bounding box center [760, 345] width 1190 height 658
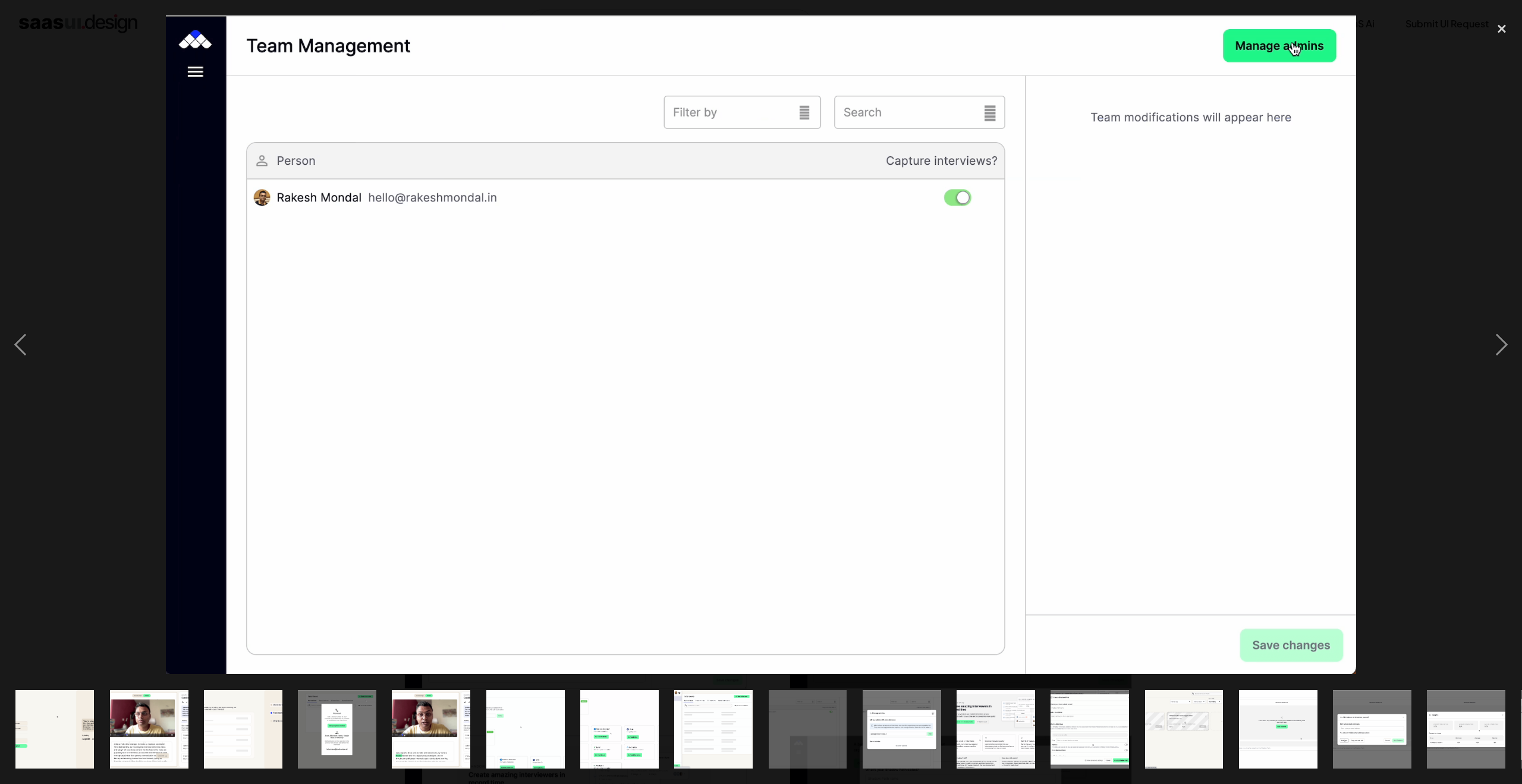
click at [576, 473] on img at bounding box center [760, 345] width 1190 height 658
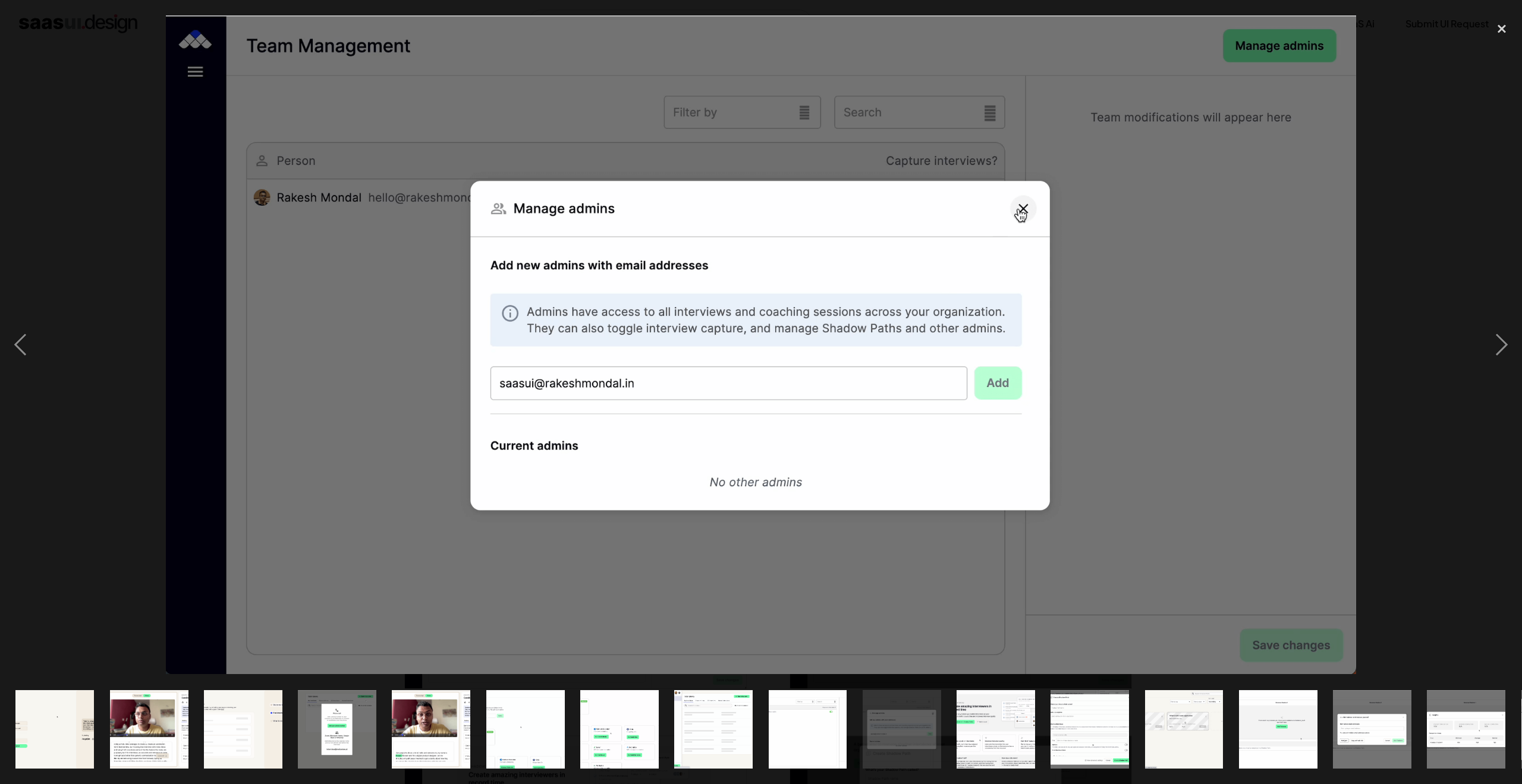
click at [576, 473] on img at bounding box center [760, 345] width 1190 height 658
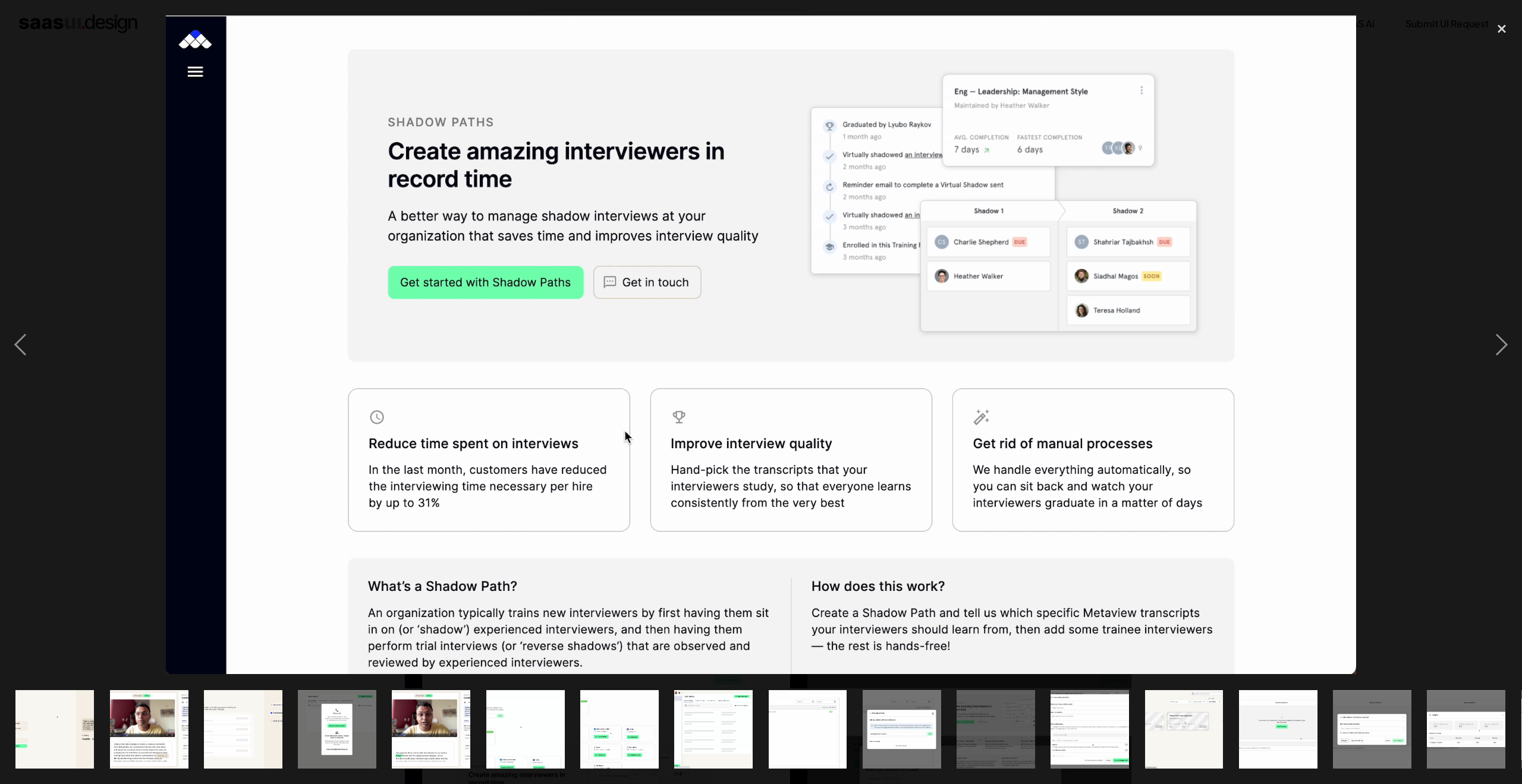
click at [576, 474] on img at bounding box center [760, 345] width 1190 height 658
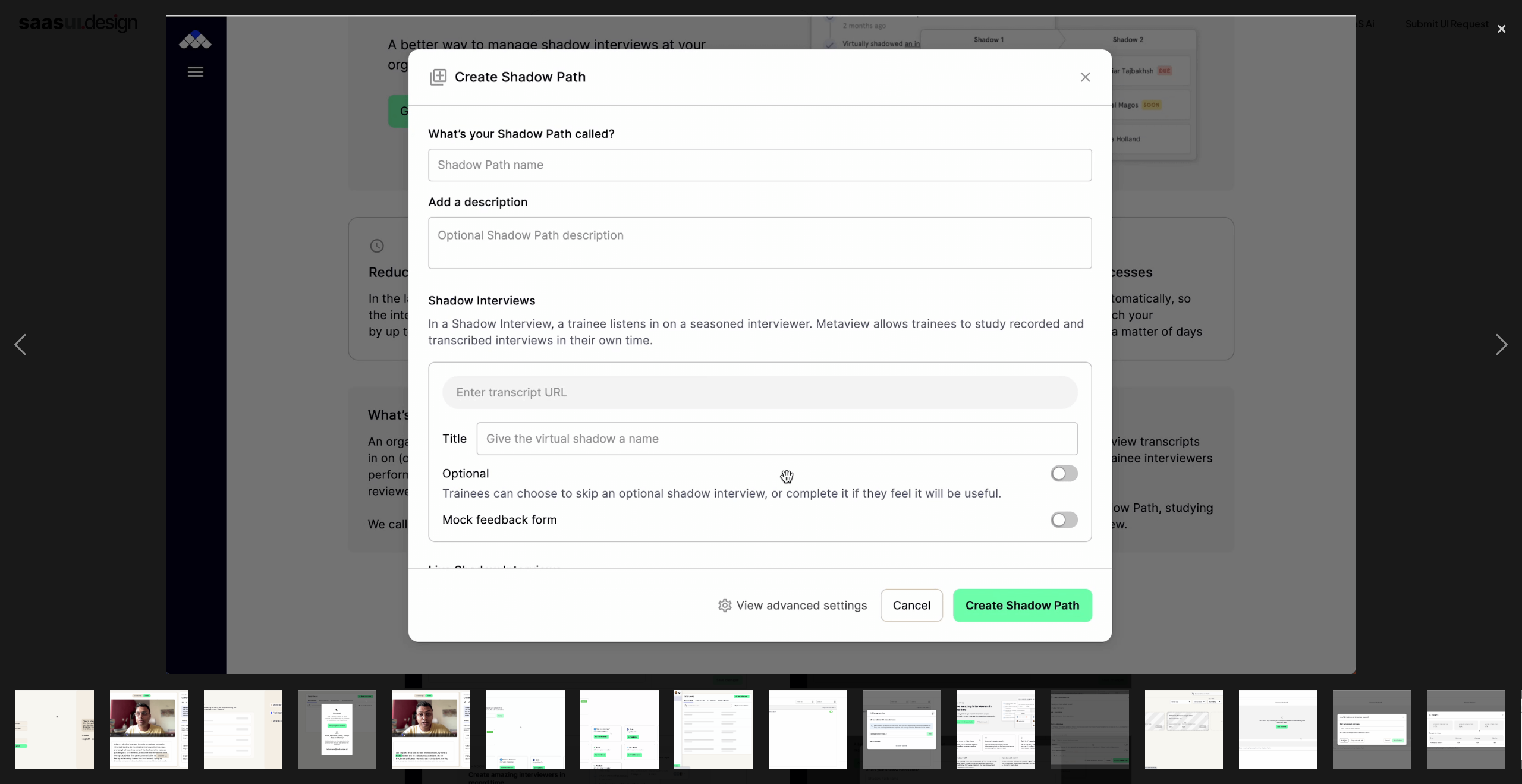
click at [1086, 76] on img at bounding box center [760, 345] width 1190 height 658
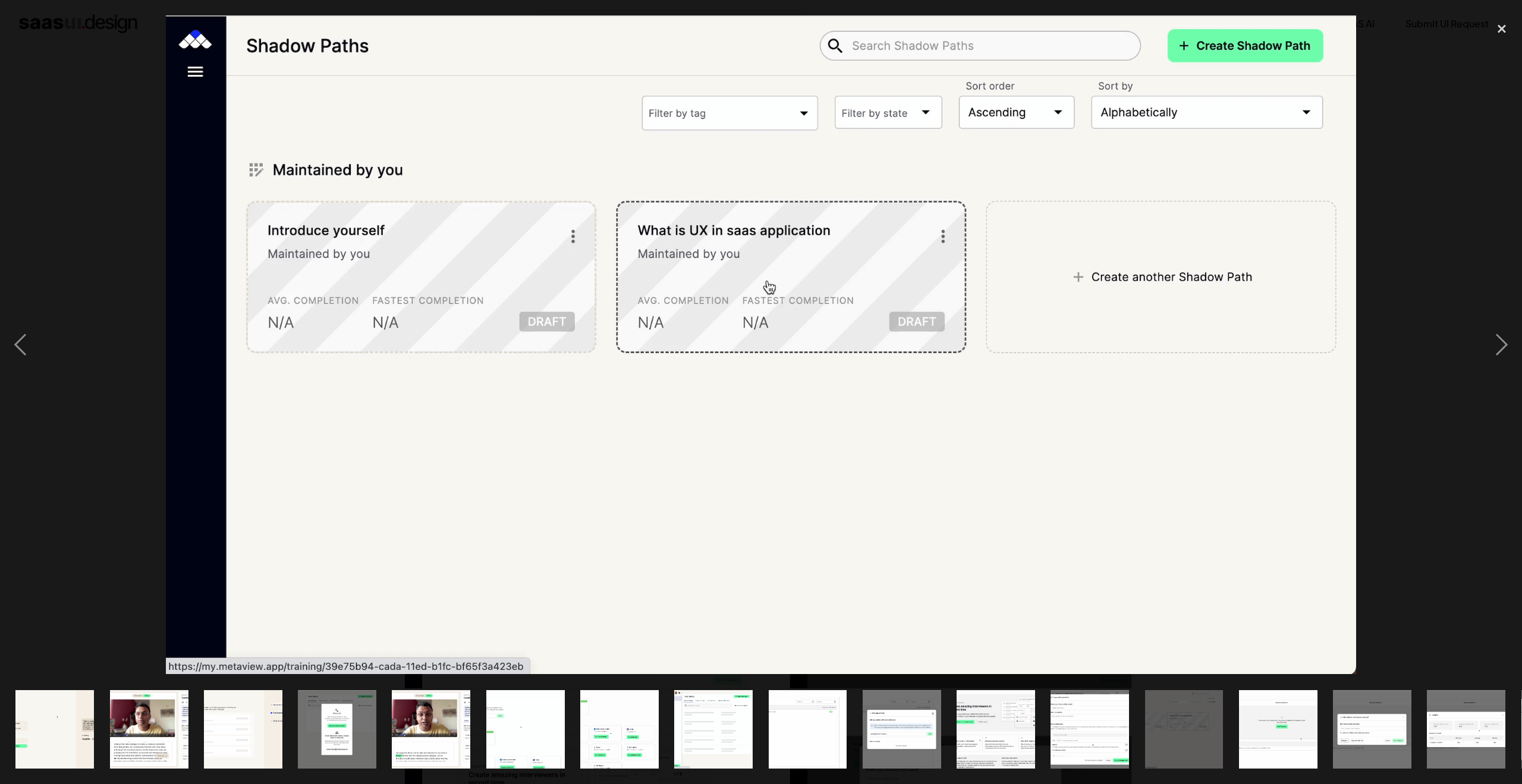
click at [1366, 343] on div at bounding box center [761, 345] width 1522 height 658
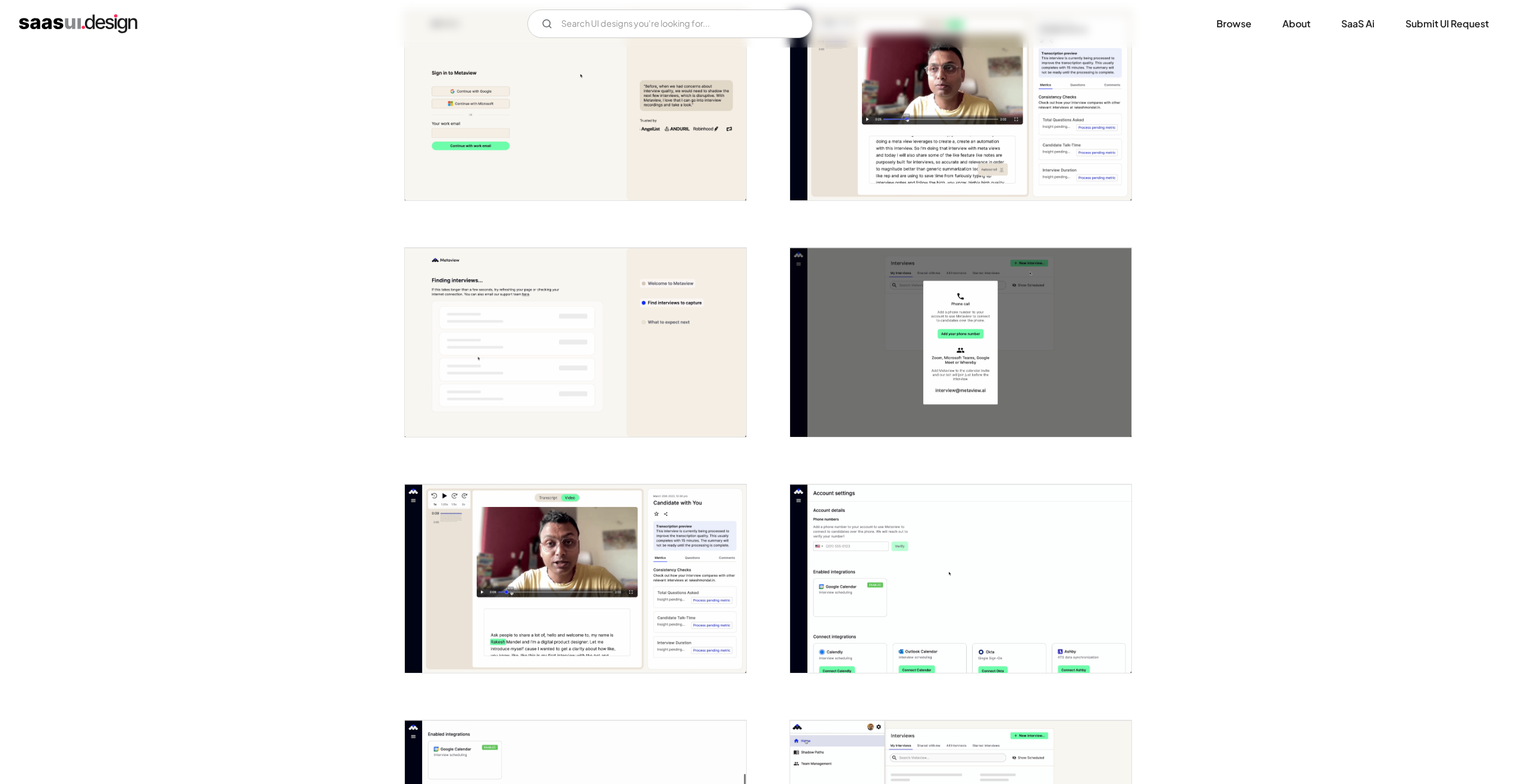
scroll to position [0, 0]
